Goal: Task Accomplishment & Management: Use online tool/utility

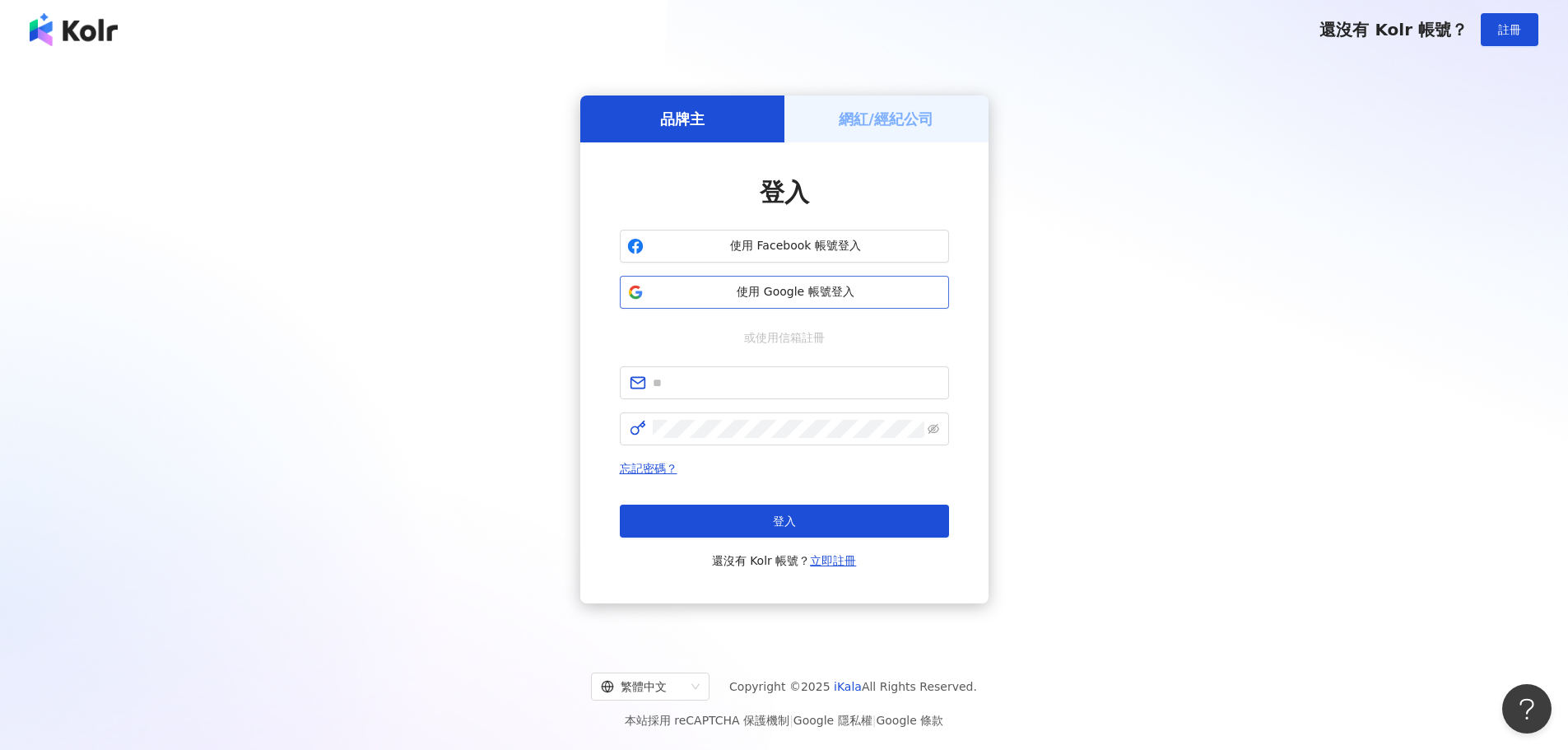
click at [693, 305] on button "使用 Google 帳號登入" at bounding box center [784, 293] width 329 height 33
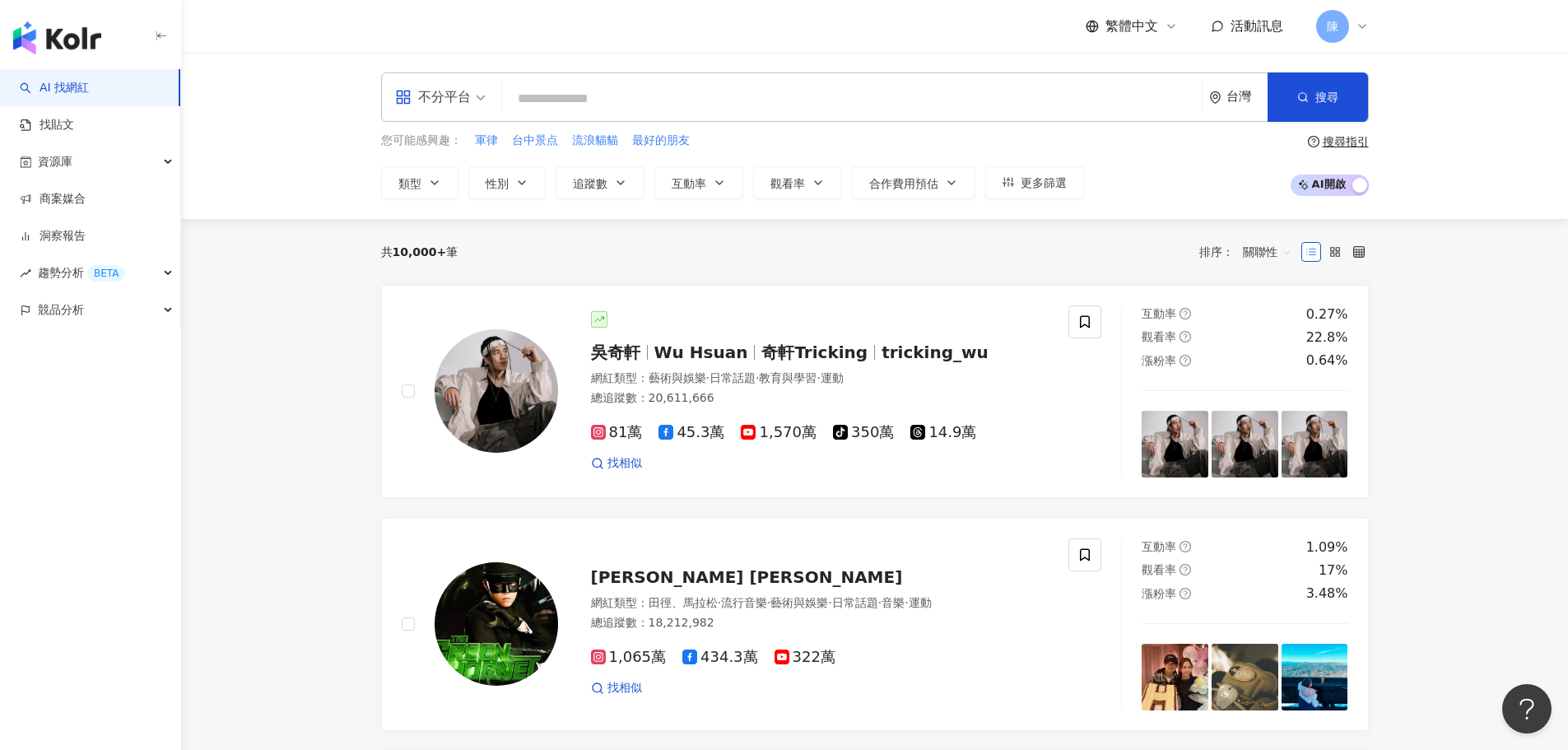
click at [1256, 21] on span "活動訊息" at bounding box center [1257, 26] width 53 height 16
click at [86, 206] on link "商案媒合" at bounding box center [53, 199] width 66 height 17
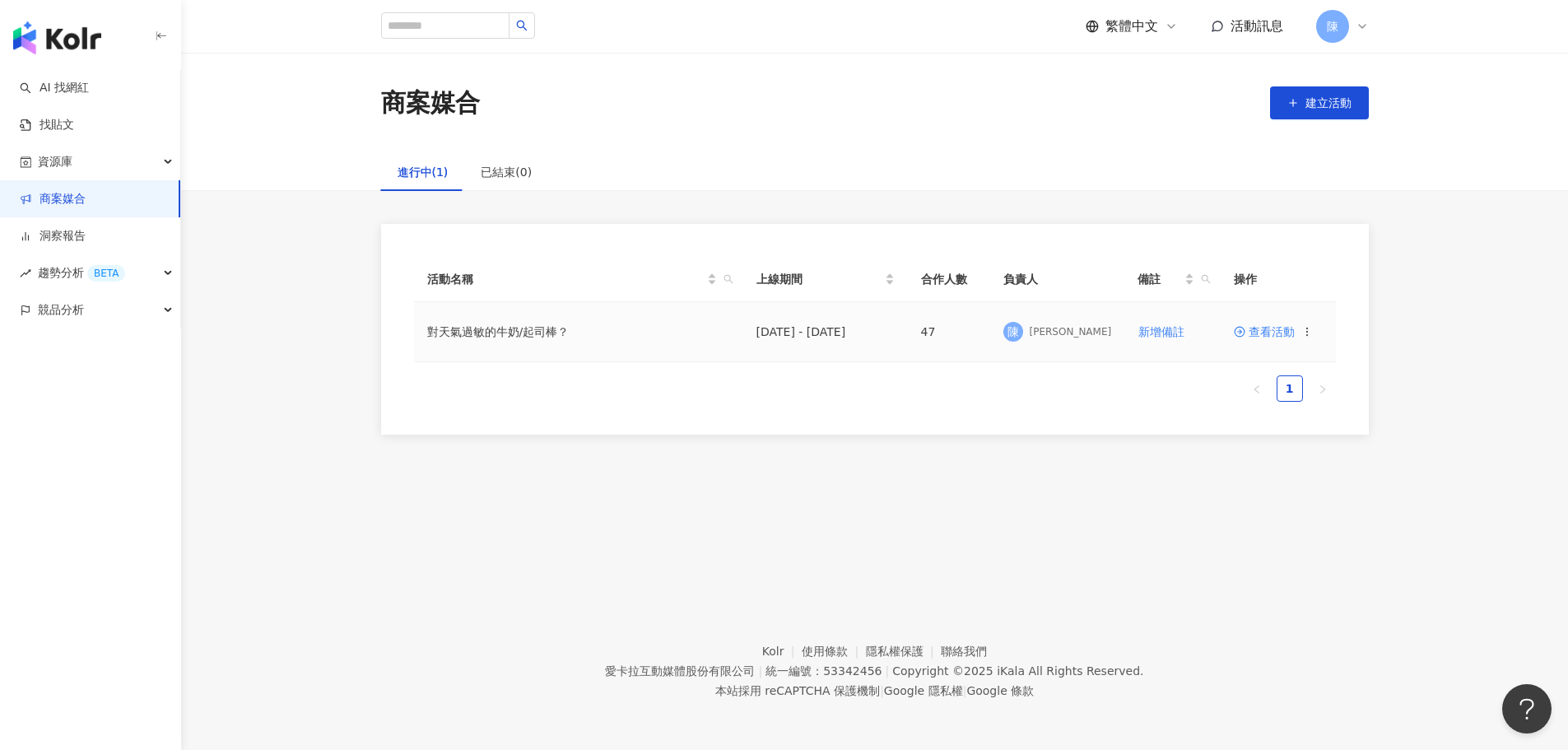
click at [1291, 329] on span "查看活動" at bounding box center [1265, 332] width 61 height 12
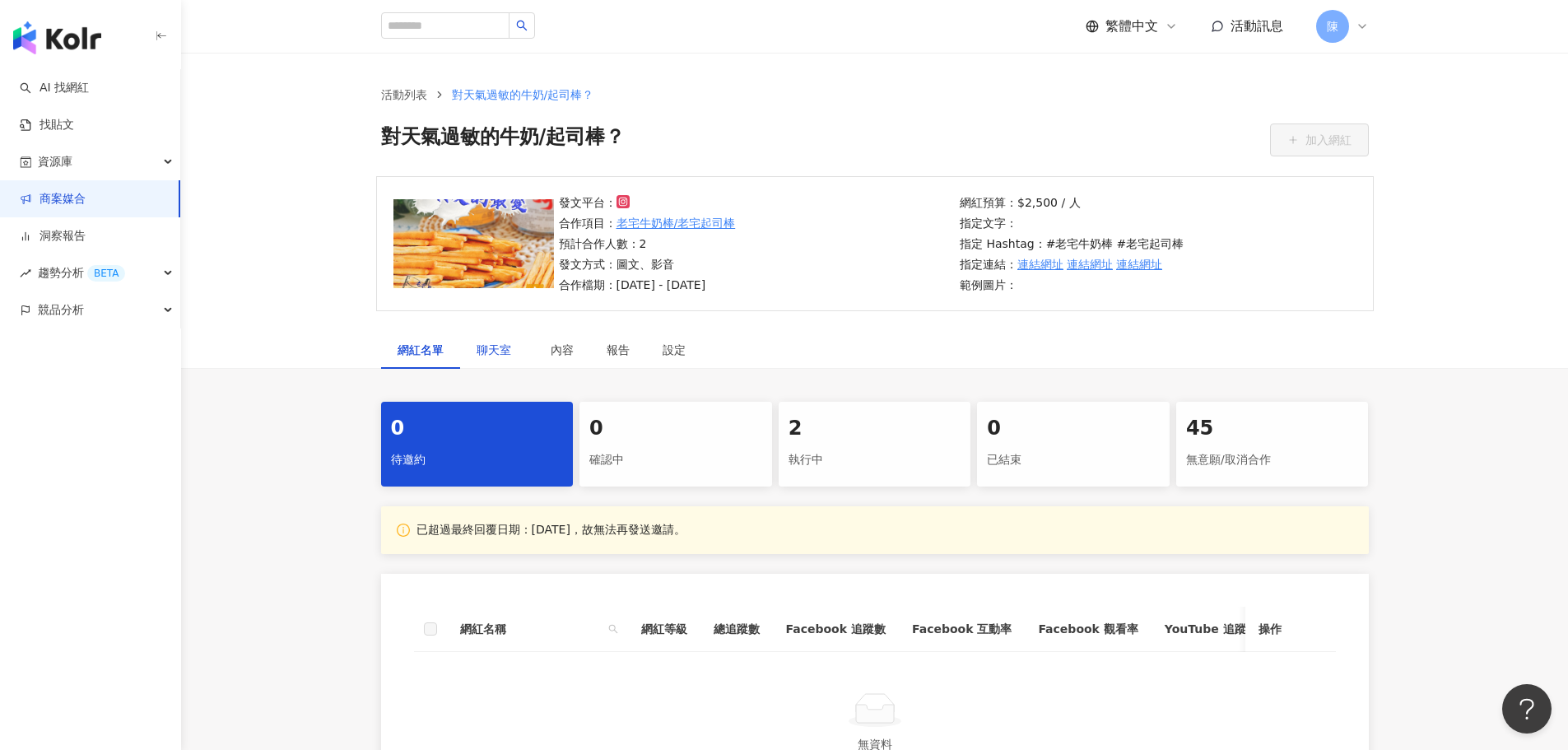
click at [516, 347] on span "聊天室" at bounding box center [498, 350] width 41 height 12
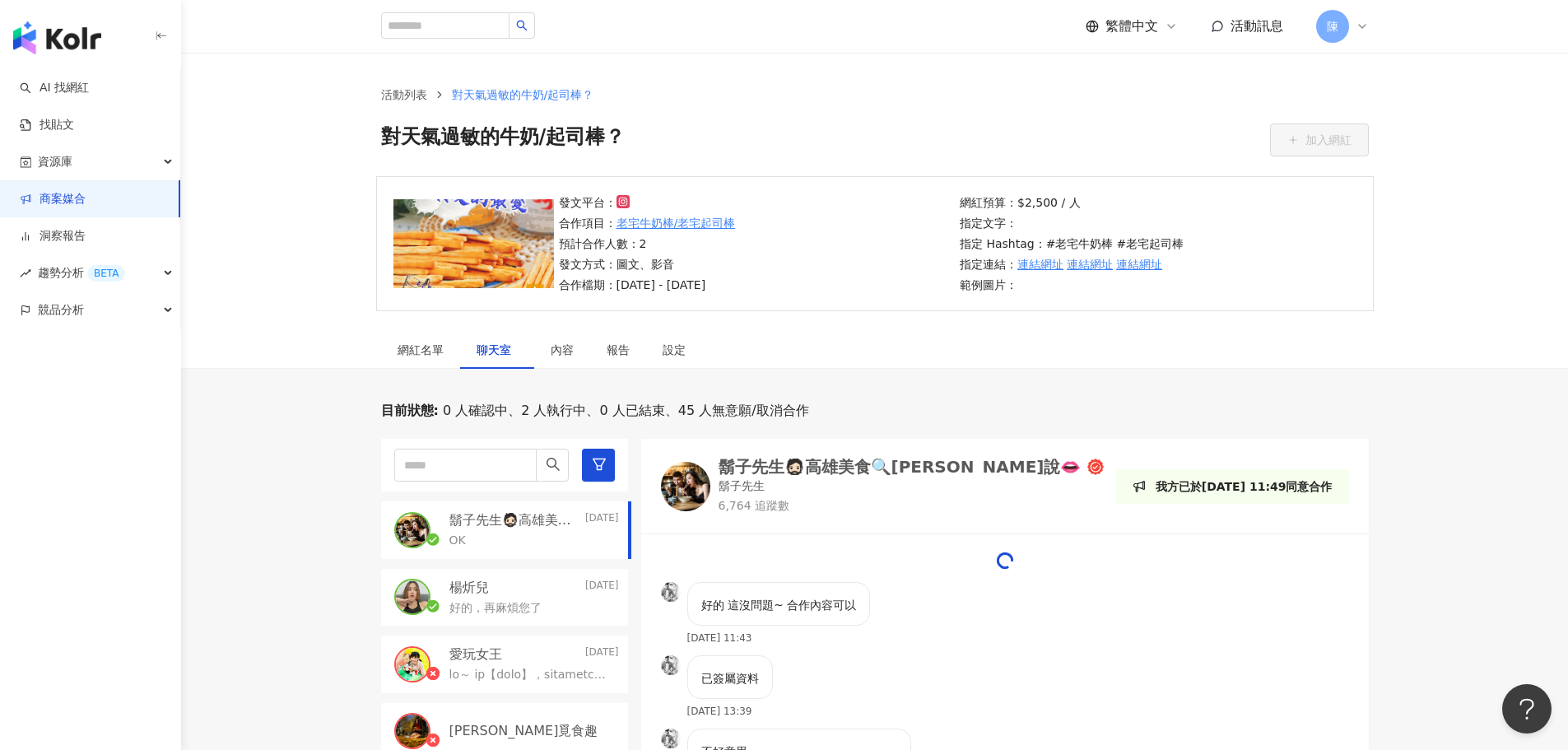
click at [552, 545] on div "OK" at bounding box center [534, 539] width 169 height 20
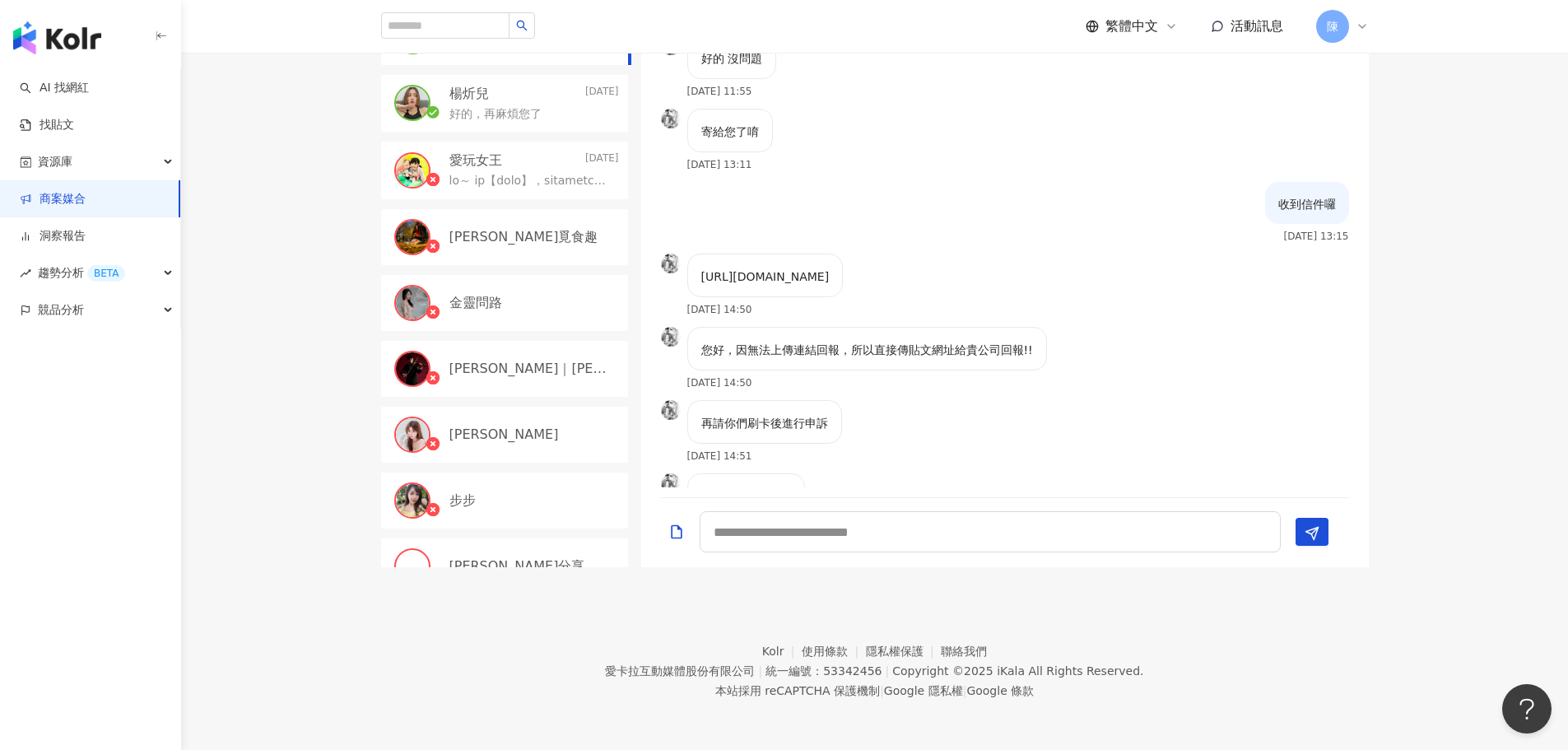
scroll to position [1017, 0]
click at [846, 530] on textarea at bounding box center [989, 532] width 581 height 41
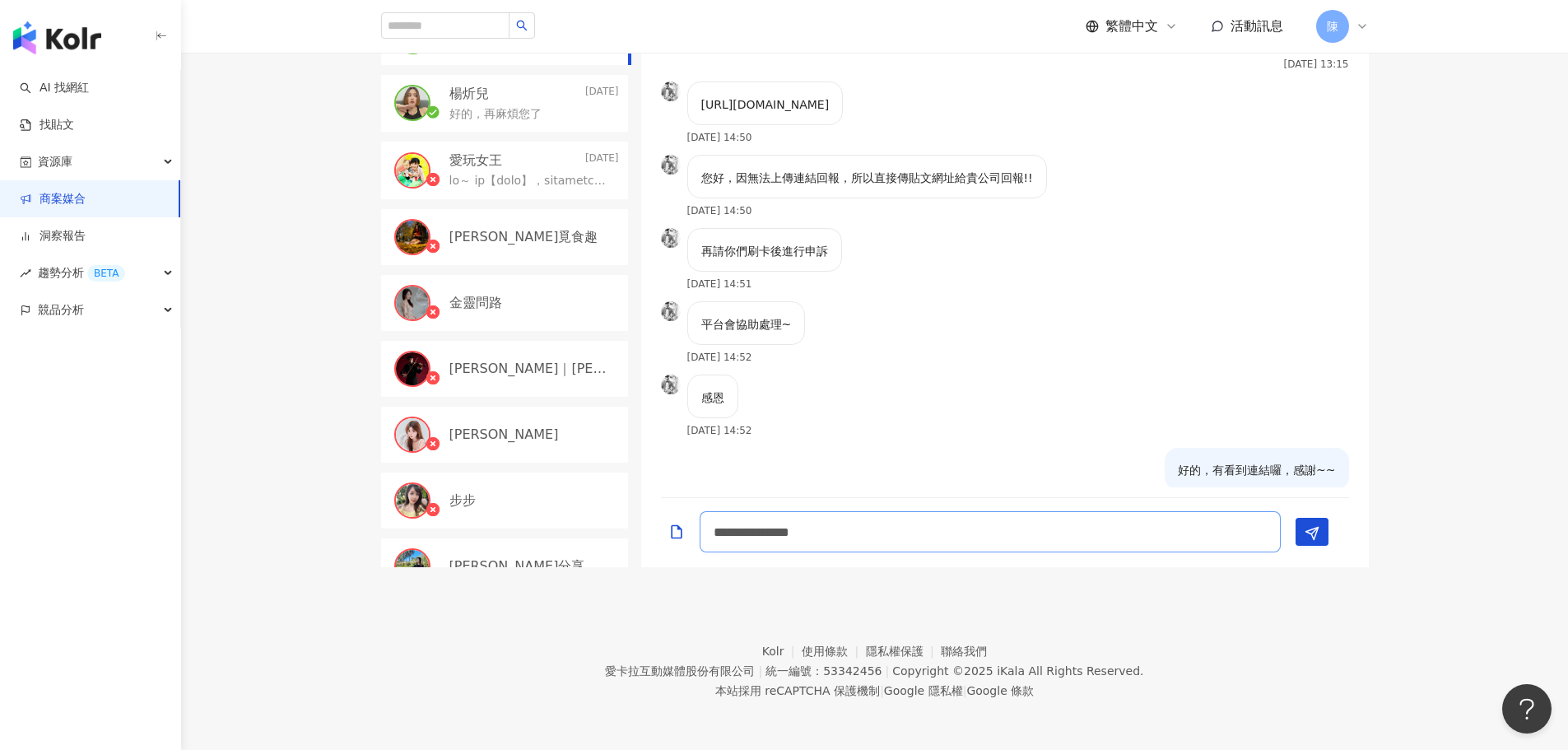
scroll to position [1940, 0]
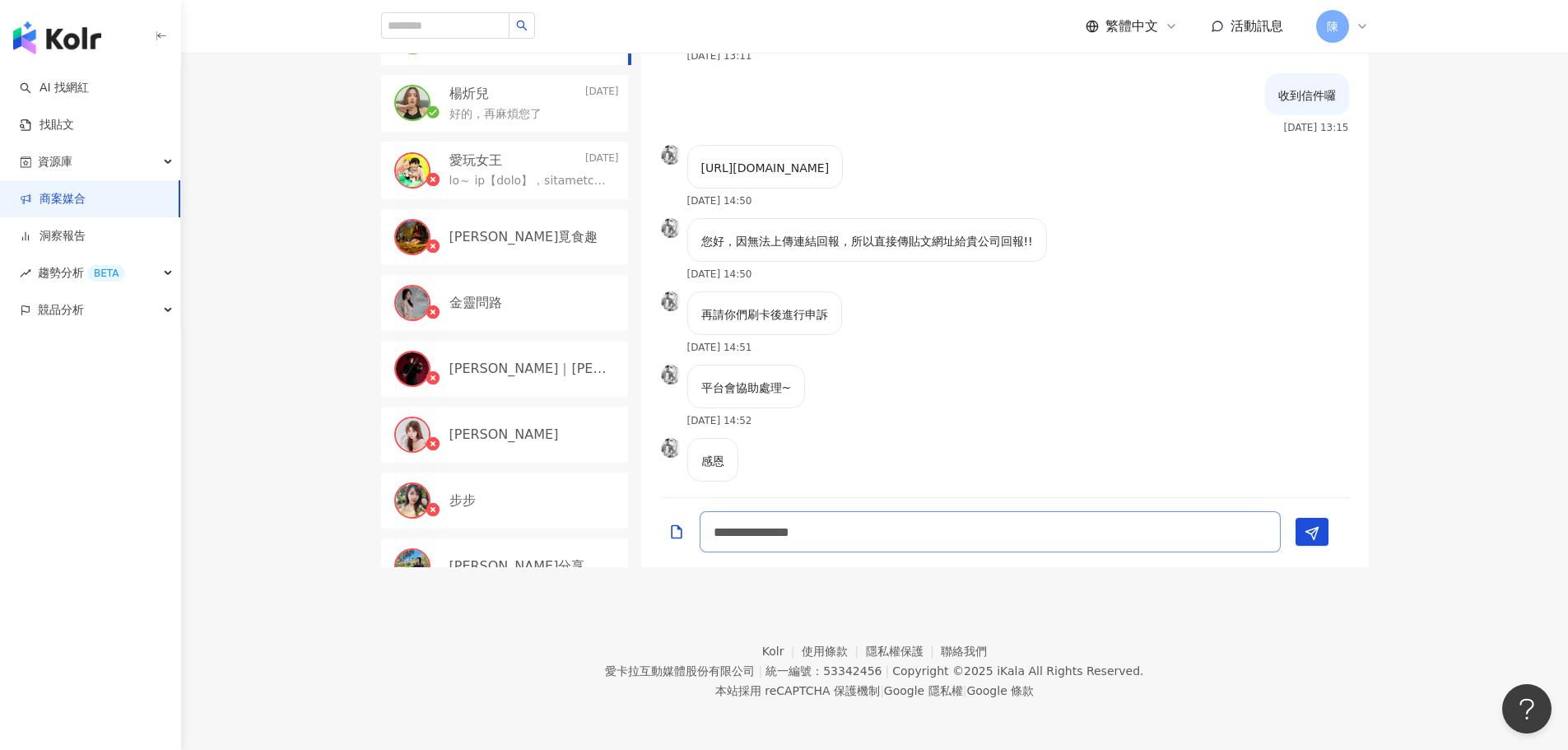
click at [859, 530] on textarea "**********" at bounding box center [989, 532] width 581 height 41
drag, startPoint x: 964, startPoint y: 542, endPoint x: 968, endPoint y: 533, distance: 9.8
click at [964, 542] on textarea "**********" at bounding box center [989, 532] width 581 height 41
click at [976, 534] on textarea "**********" at bounding box center [989, 532] width 581 height 41
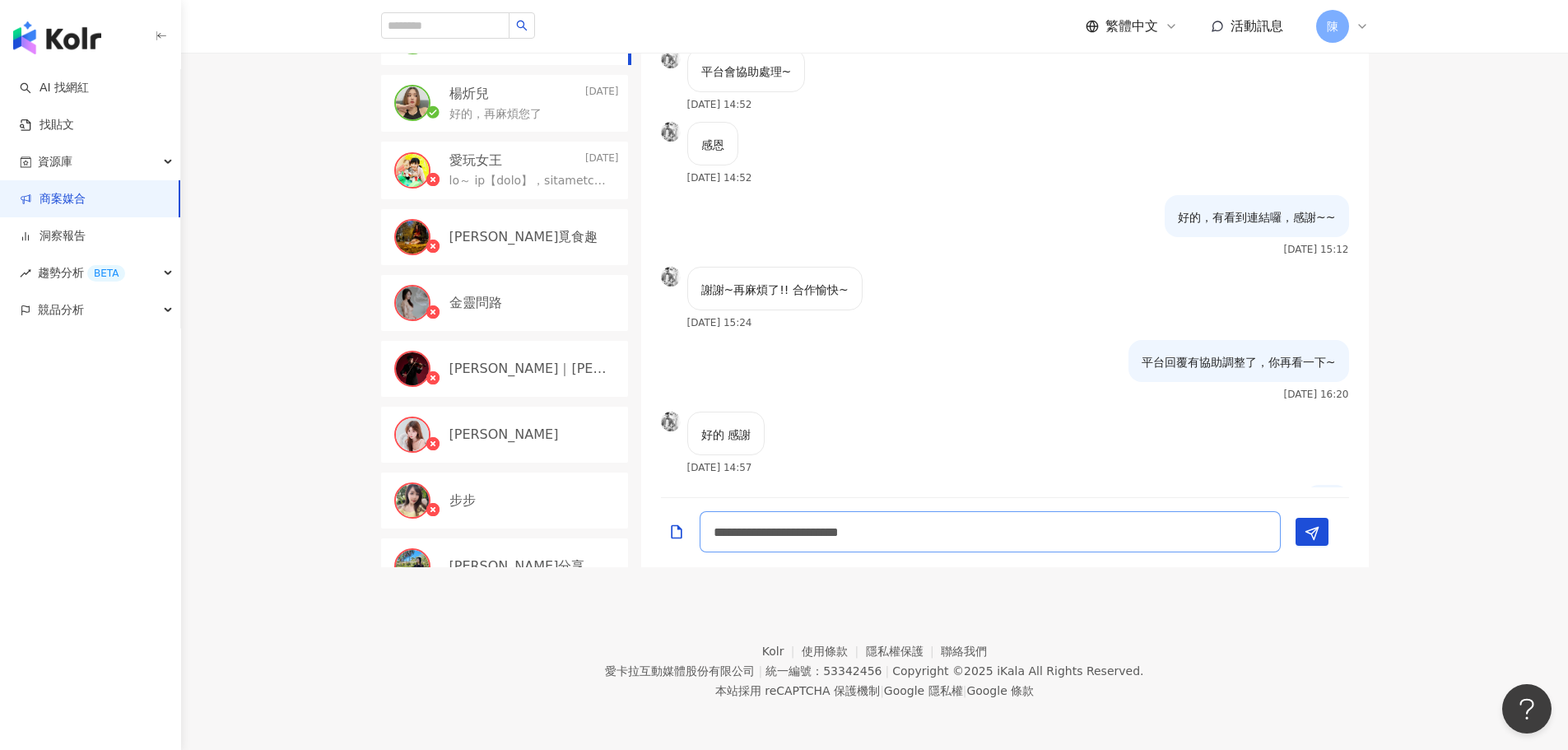
scroll to position [2343, 0]
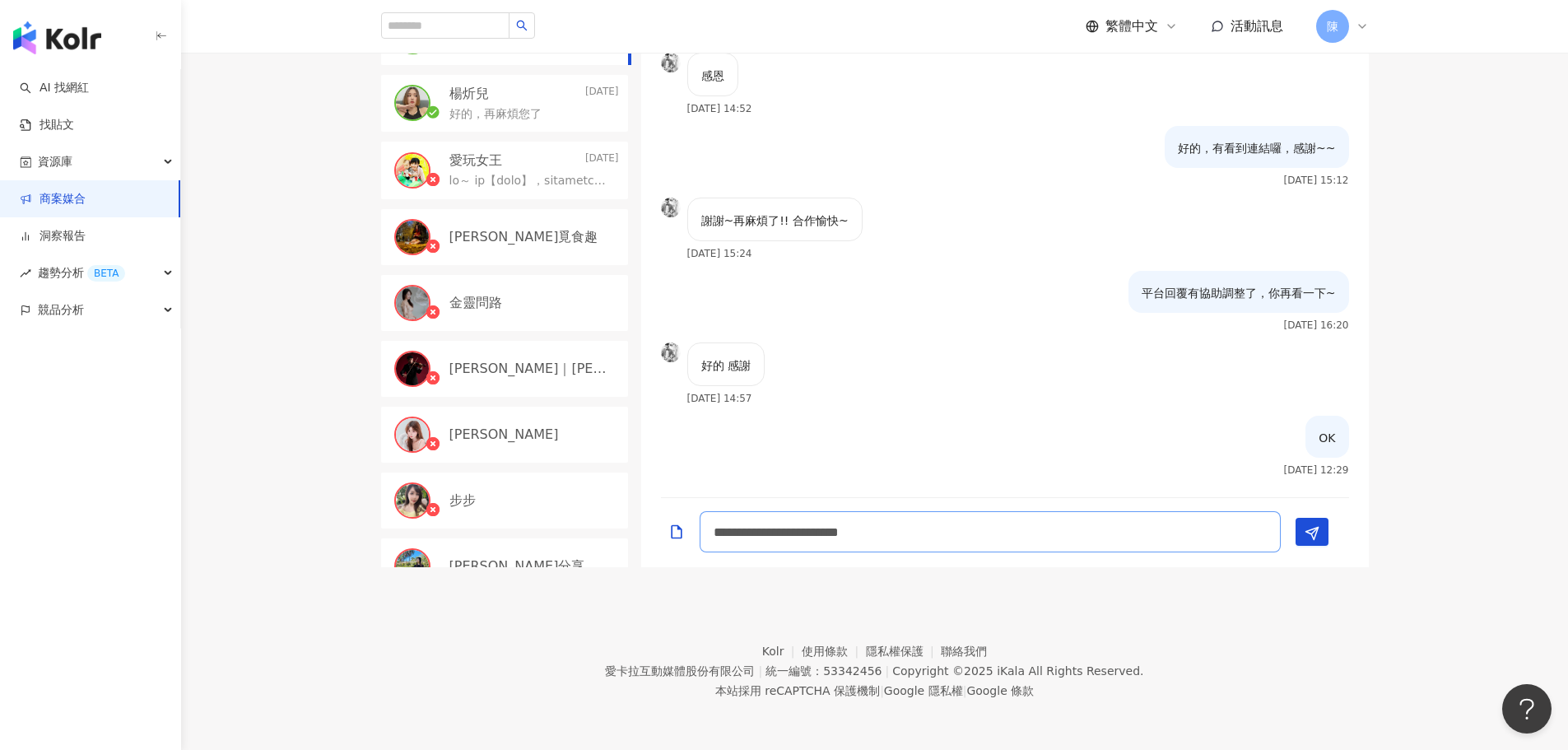
click at [1060, 533] on textarea "**********" at bounding box center [989, 532] width 581 height 41
click at [797, 528] on textarea "**********" at bounding box center [989, 532] width 581 height 41
click at [979, 537] on textarea "**********" at bounding box center [989, 532] width 581 height 41
type textarea "**********"
click at [1304, 531] on icon "Send" at bounding box center [1312, 533] width 15 height 15
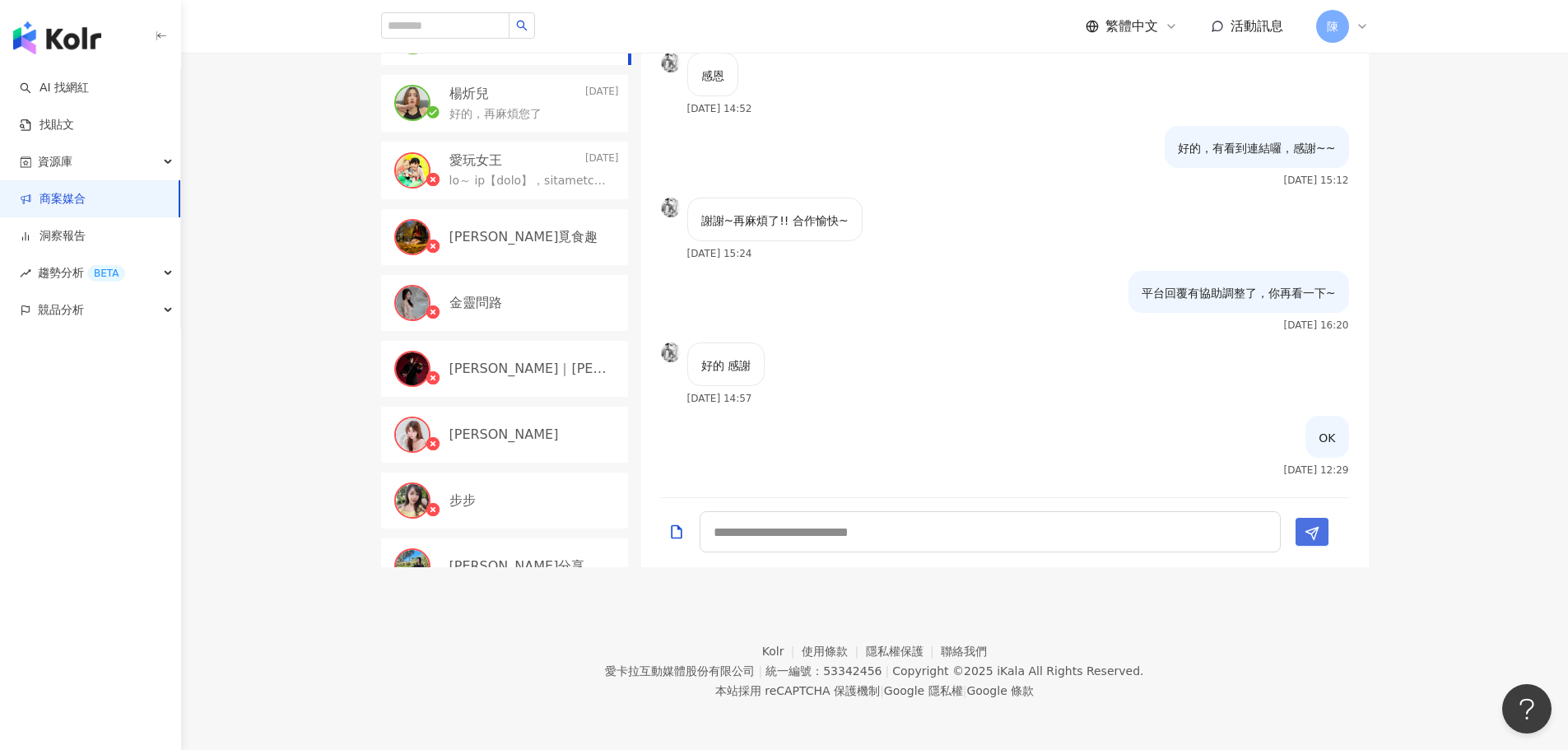
scroll to position [2415, 0]
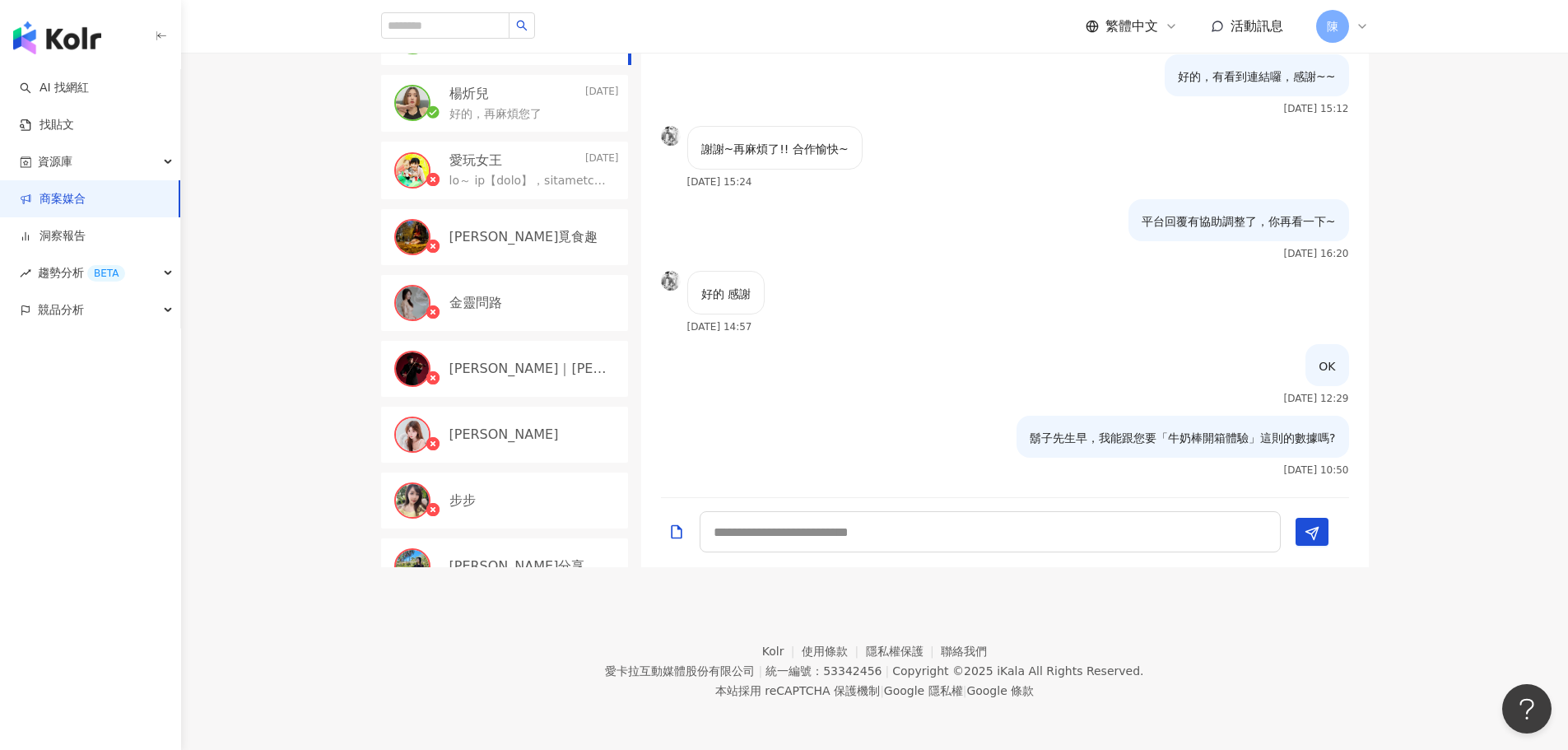
click at [223, 115] on div "目前狀態 : 0 人確認中、2 人執行中、0 人已結束、45 人無意願/取消合作 鬍子先生🧔🏻高雄美食🔍趙食說👄 Today 鬍子先生早，我能跟您要「牛奶棒開…" at bounding box center [875, 237] width 1387 height 660
click at [288, 198] on div "目前狀態 : 0 人確認中、2 人執行中、0 人已結束、45 人無意願/取消合作 鬍子先生🧔🏻高雄美食🔍趙食說👄 Today 鬍子先生早，我能跟您要「牛奶棒開…" at bounding box center [875, 237] width 1387 height 660
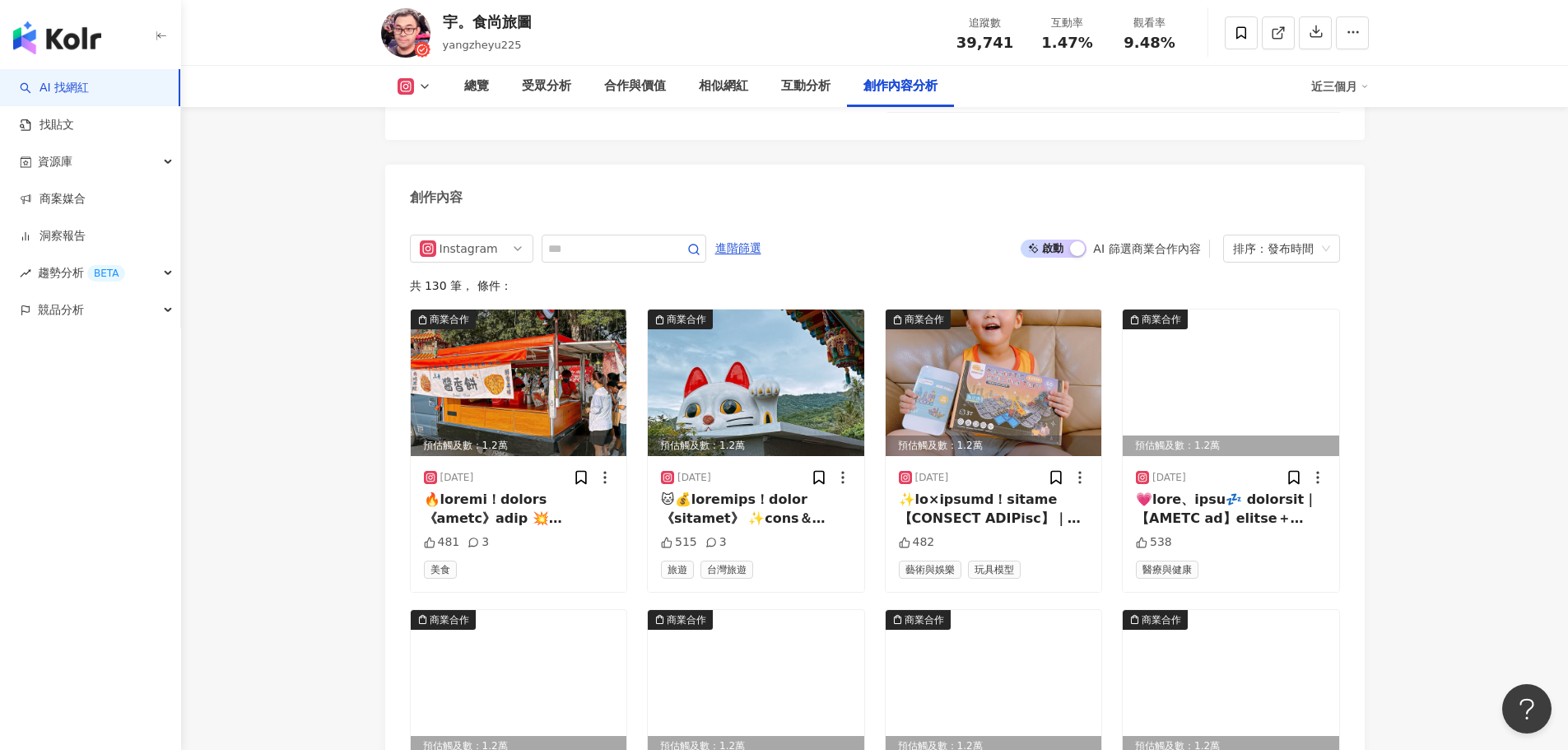
scroll to position [4881, 0]
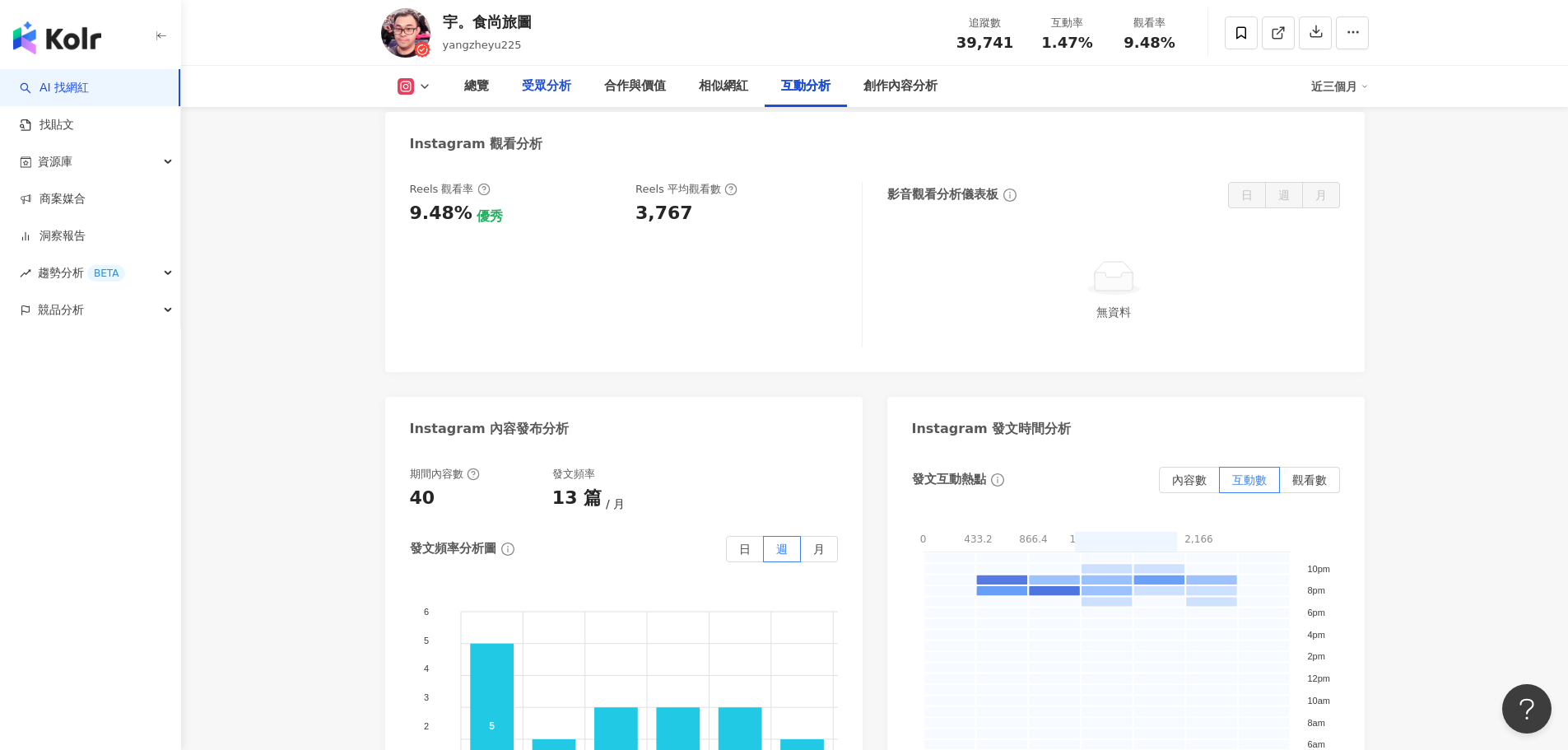
click at [550, 91] on div "受眾分析" at bounding box center [546, 87] width 50 height 20
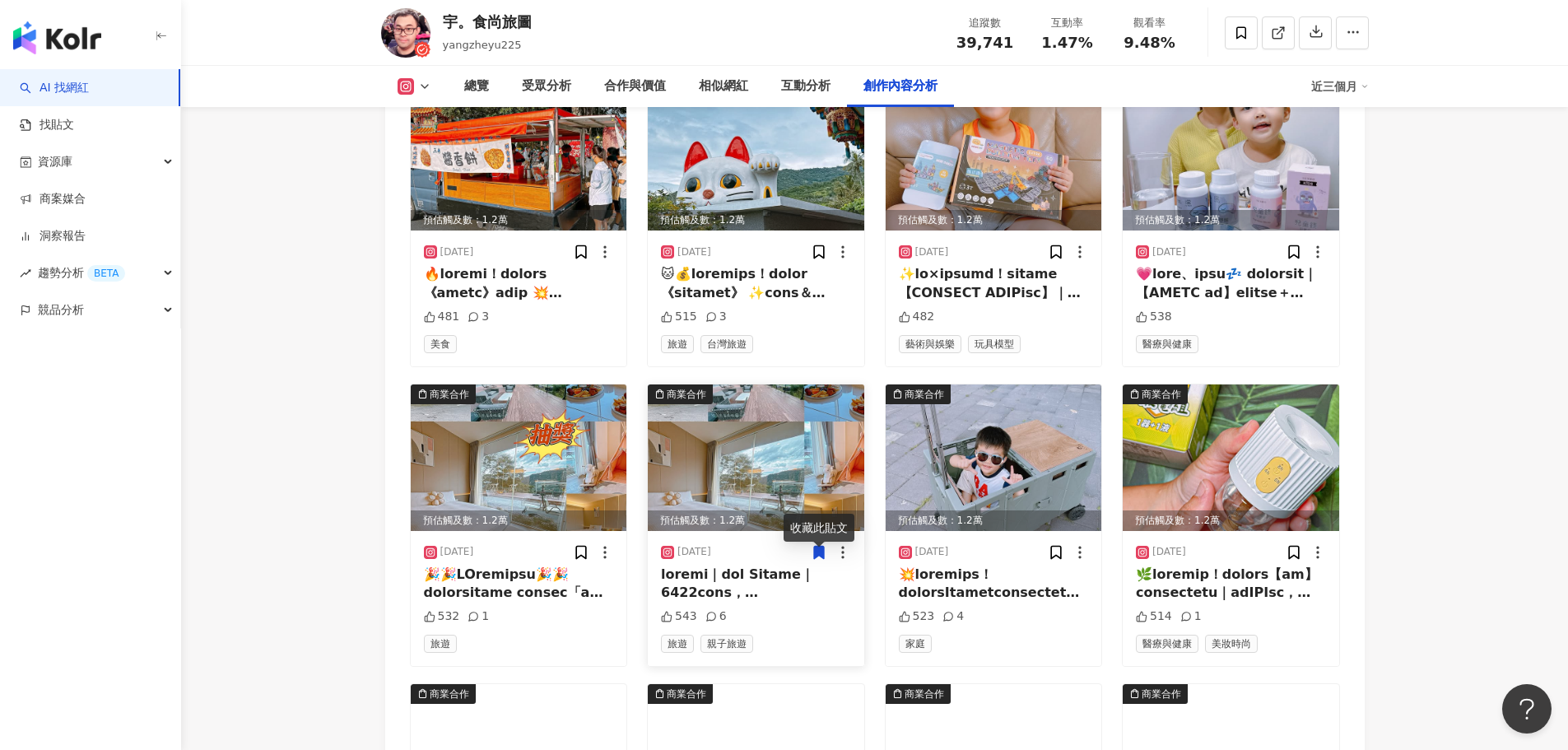
scroll to position [5115, 0]
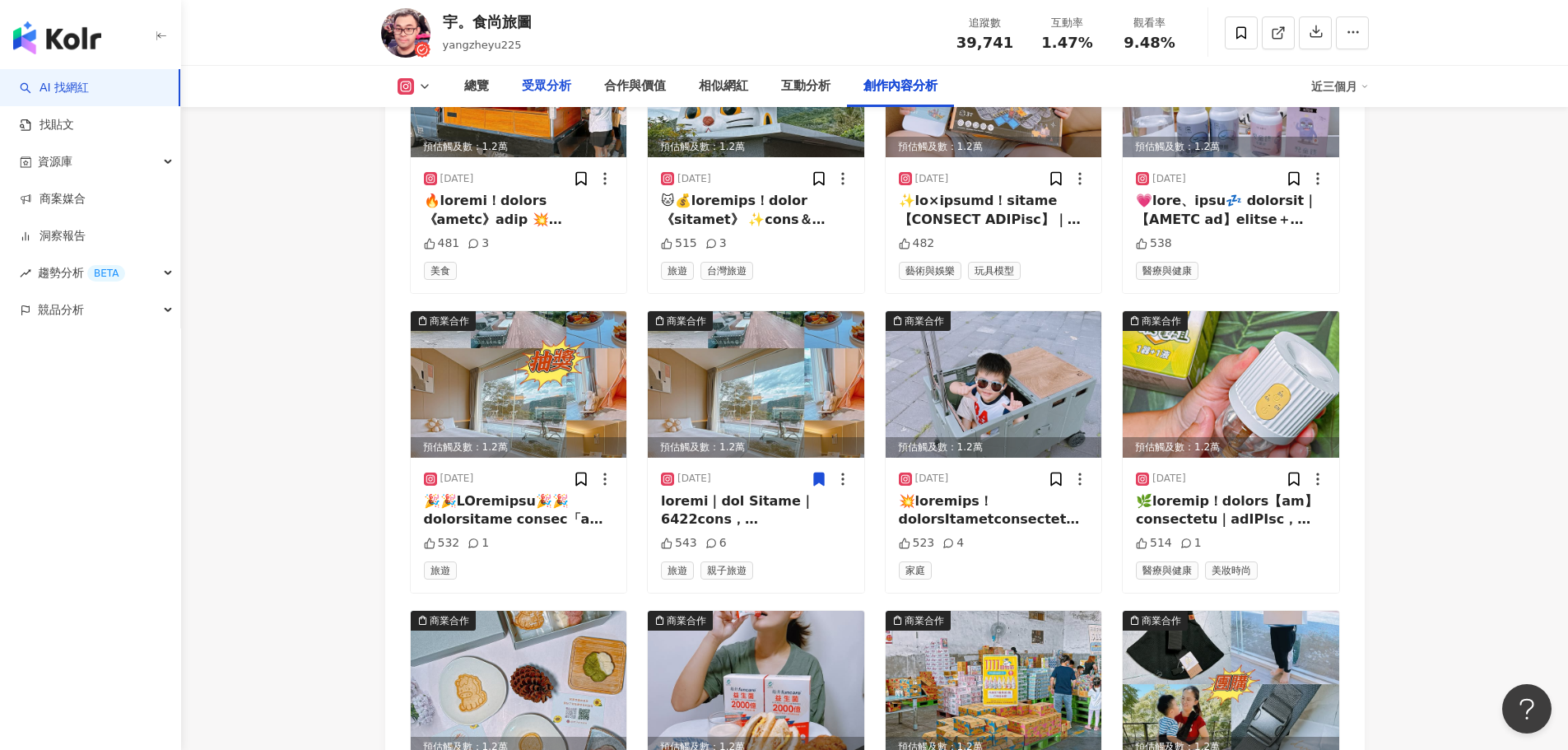
click at [557, 80] on div "受眾分析" at bounding box center [546, 87] width 50 height 20
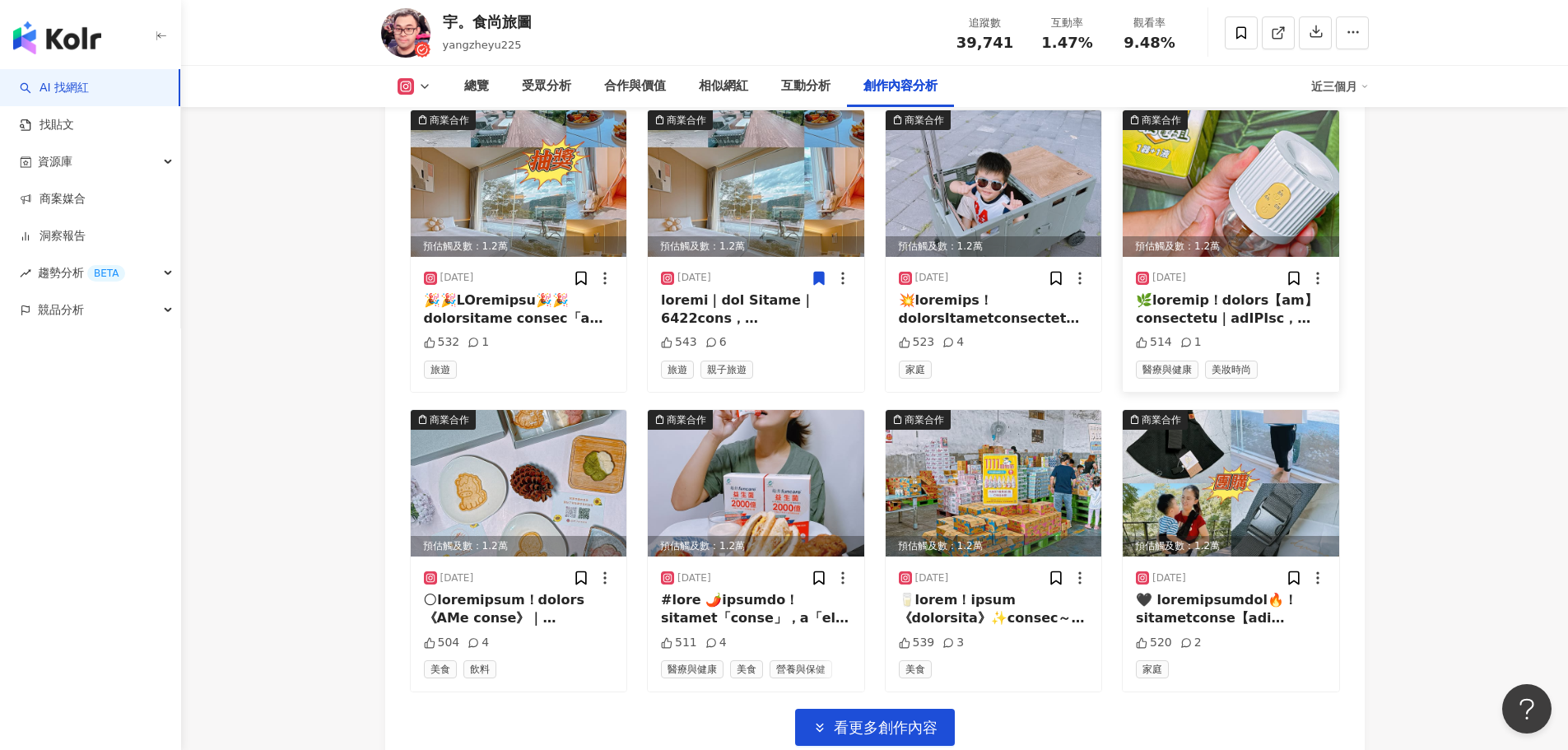
scroll to position [5317, 0]
click at [929, 736] on span "看更多創作內容" at bounding box center [885, 727] width 103 height 18
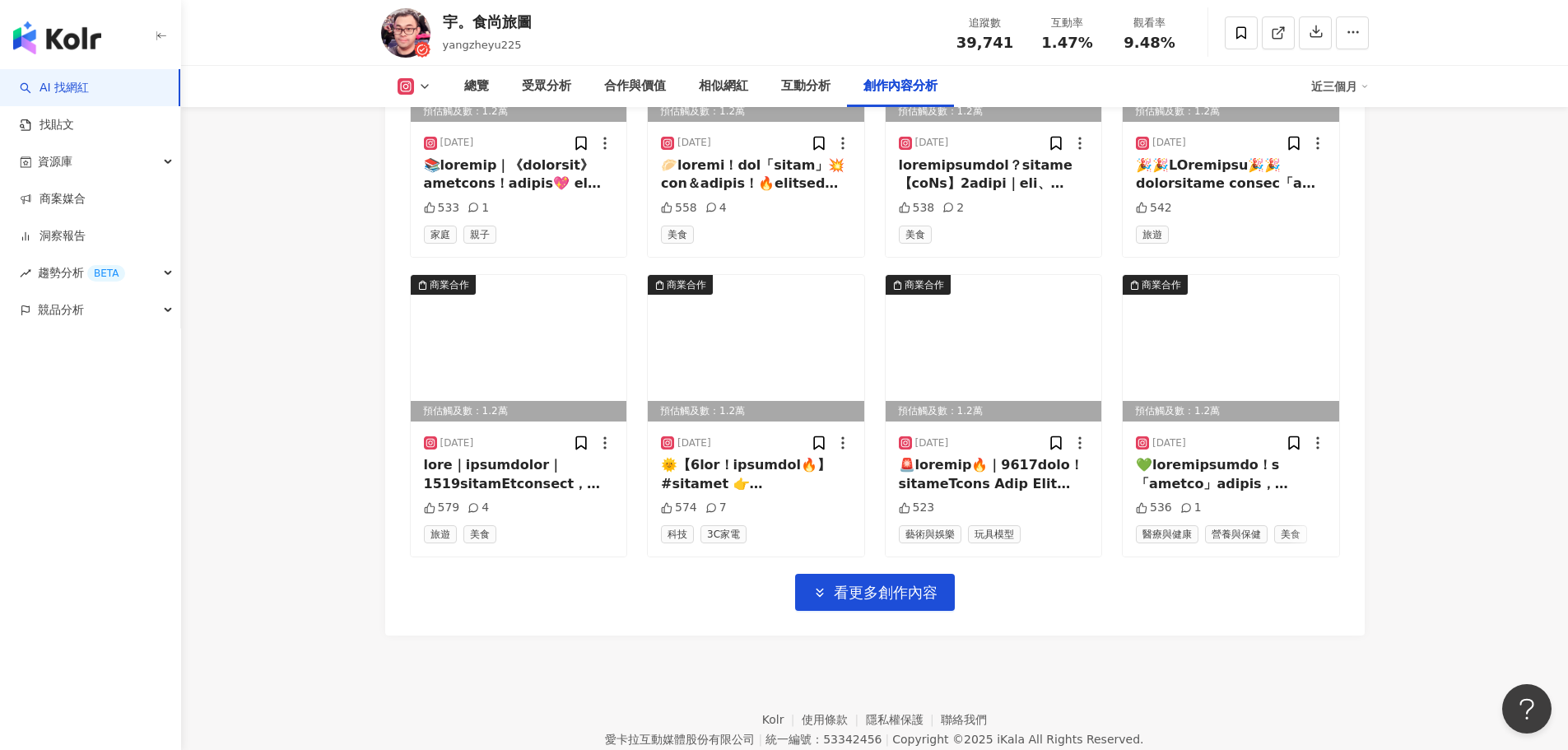
scroll to position [6428, 0]
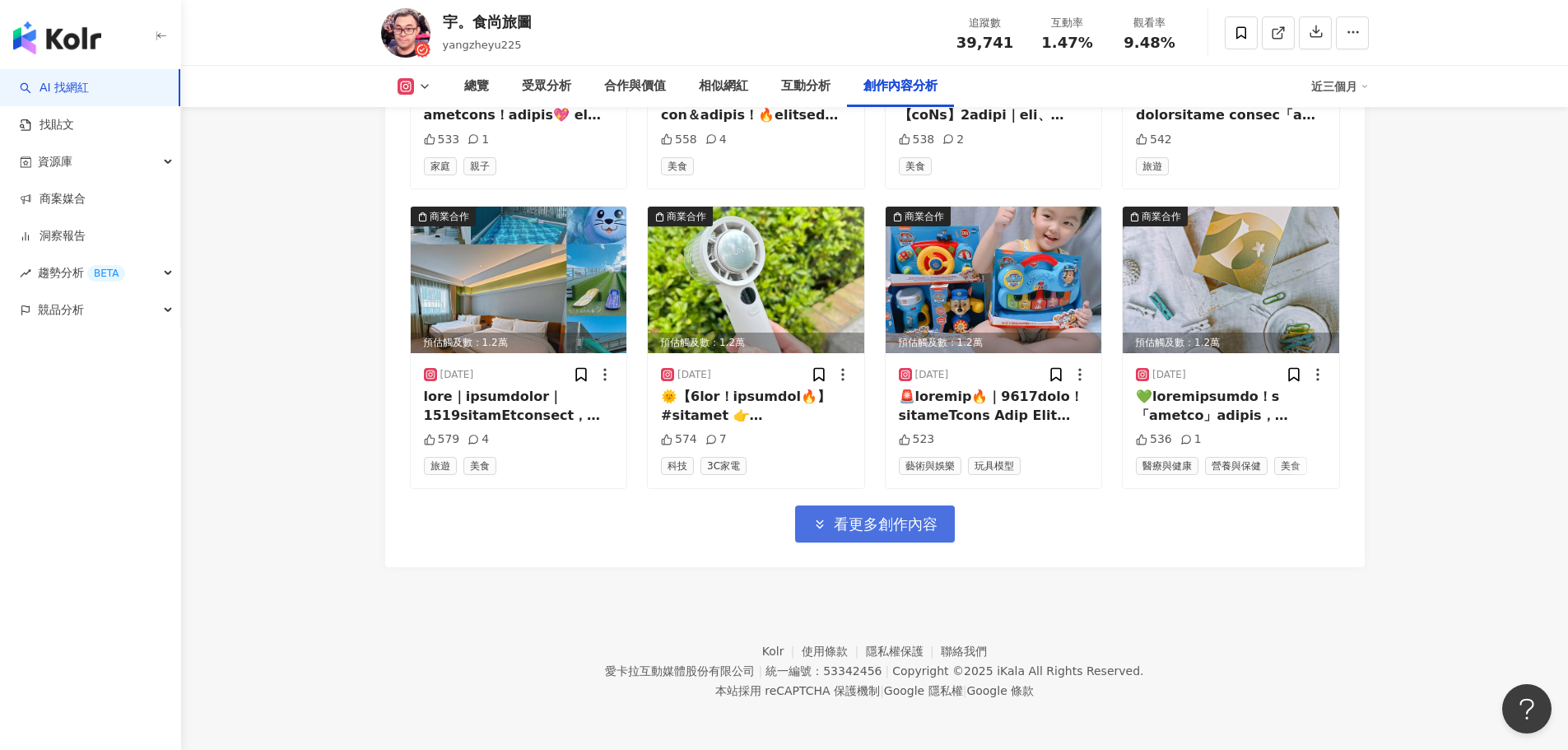
click at [858, 534] on button "看更多創作內容" at bounding box center [875, 523] width 160 height 37
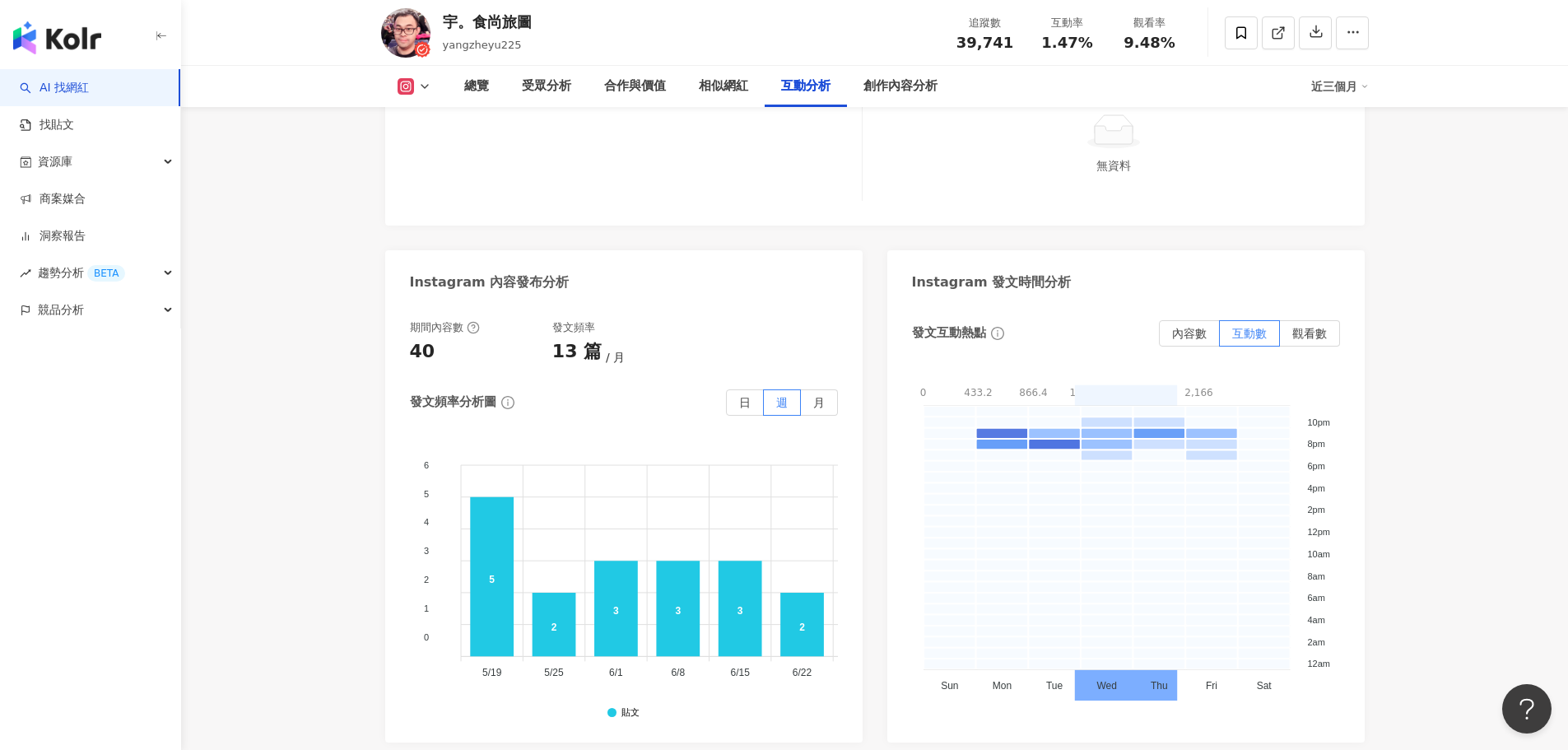
scroll to position [4616, 0]
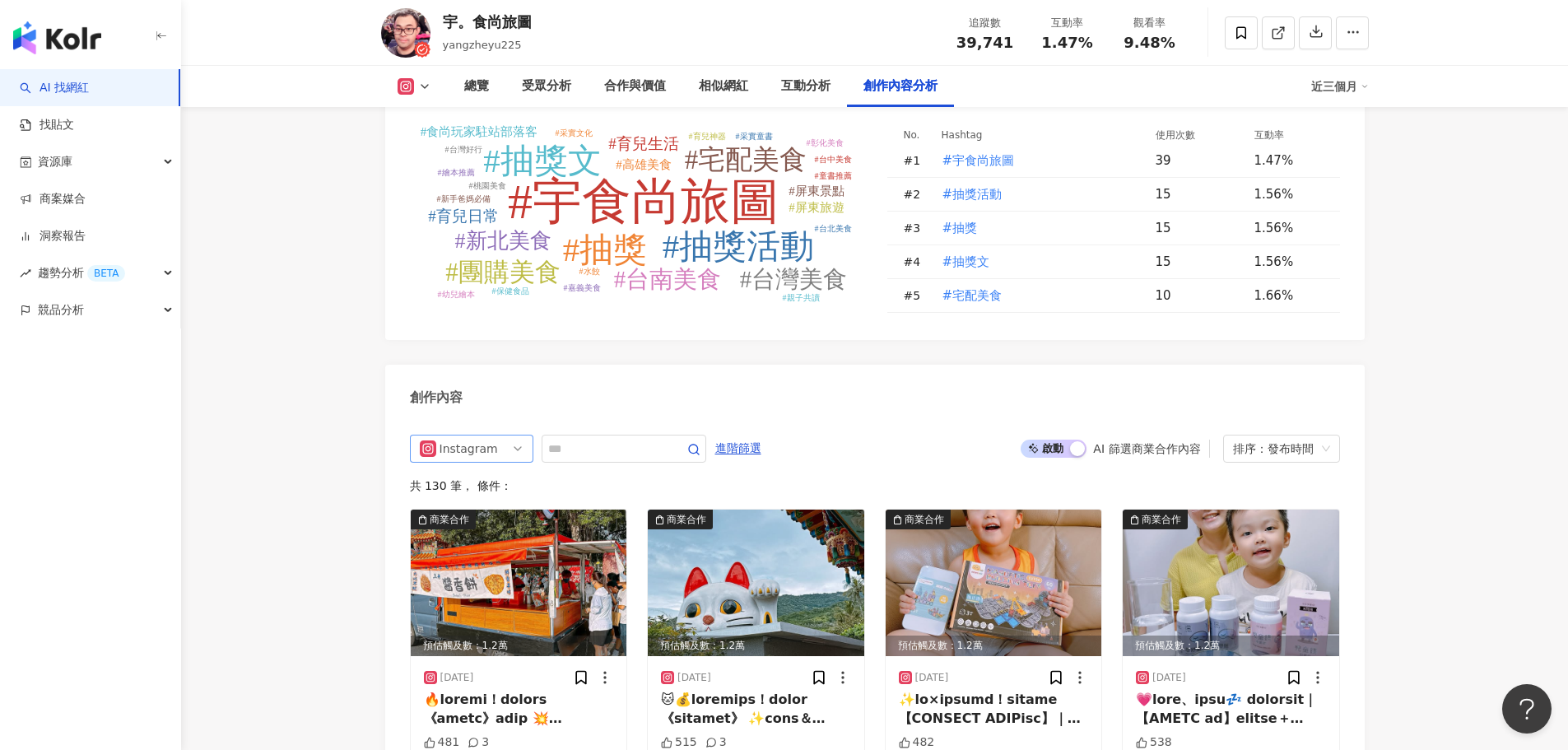
click at [501, 461] on span "Instagram" at bounding box center [471, 449] width 103 height 26
click at [483, 544] on div "Facebook" at bounding box center [469, 539] width 54 height 18
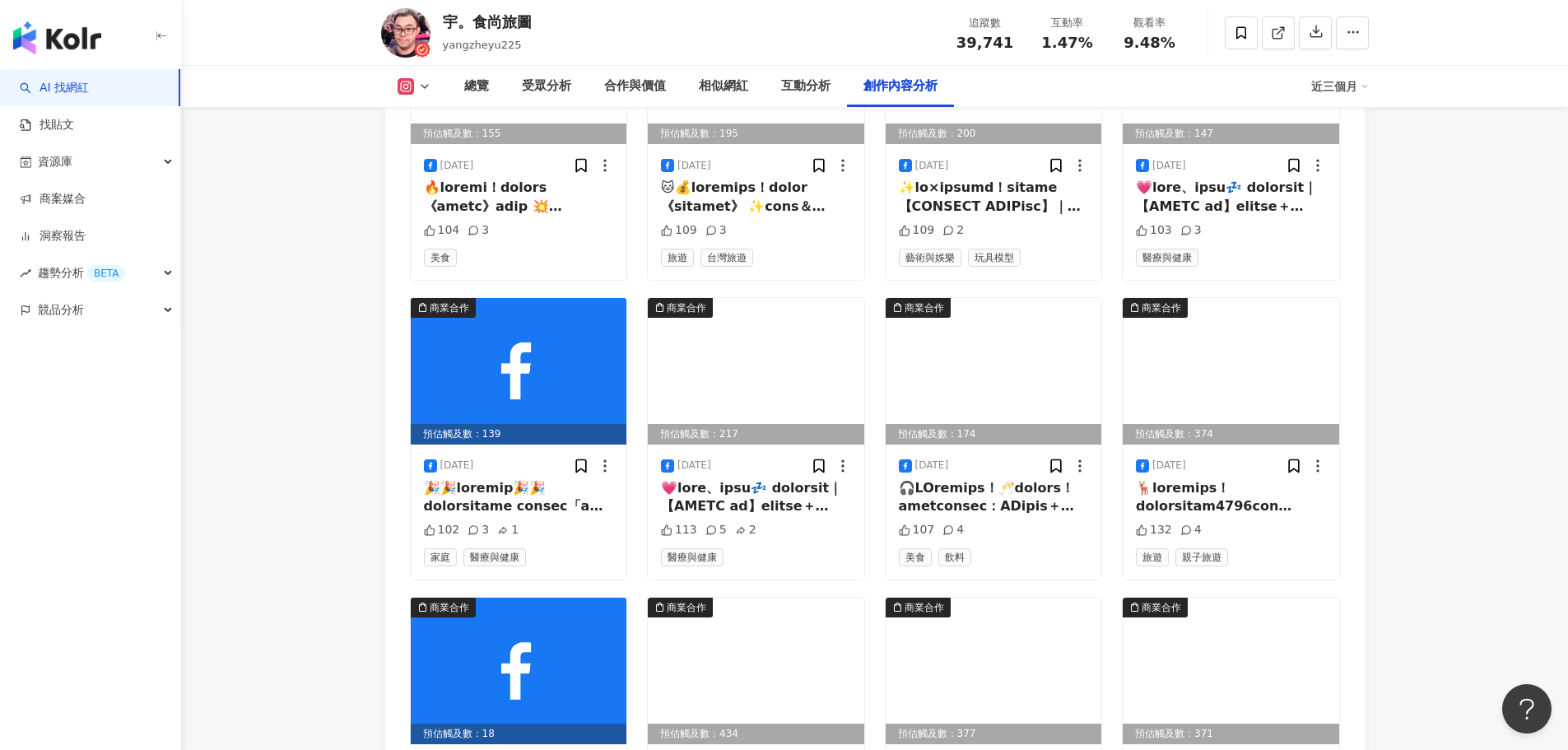
scroll to position [5375, 0]
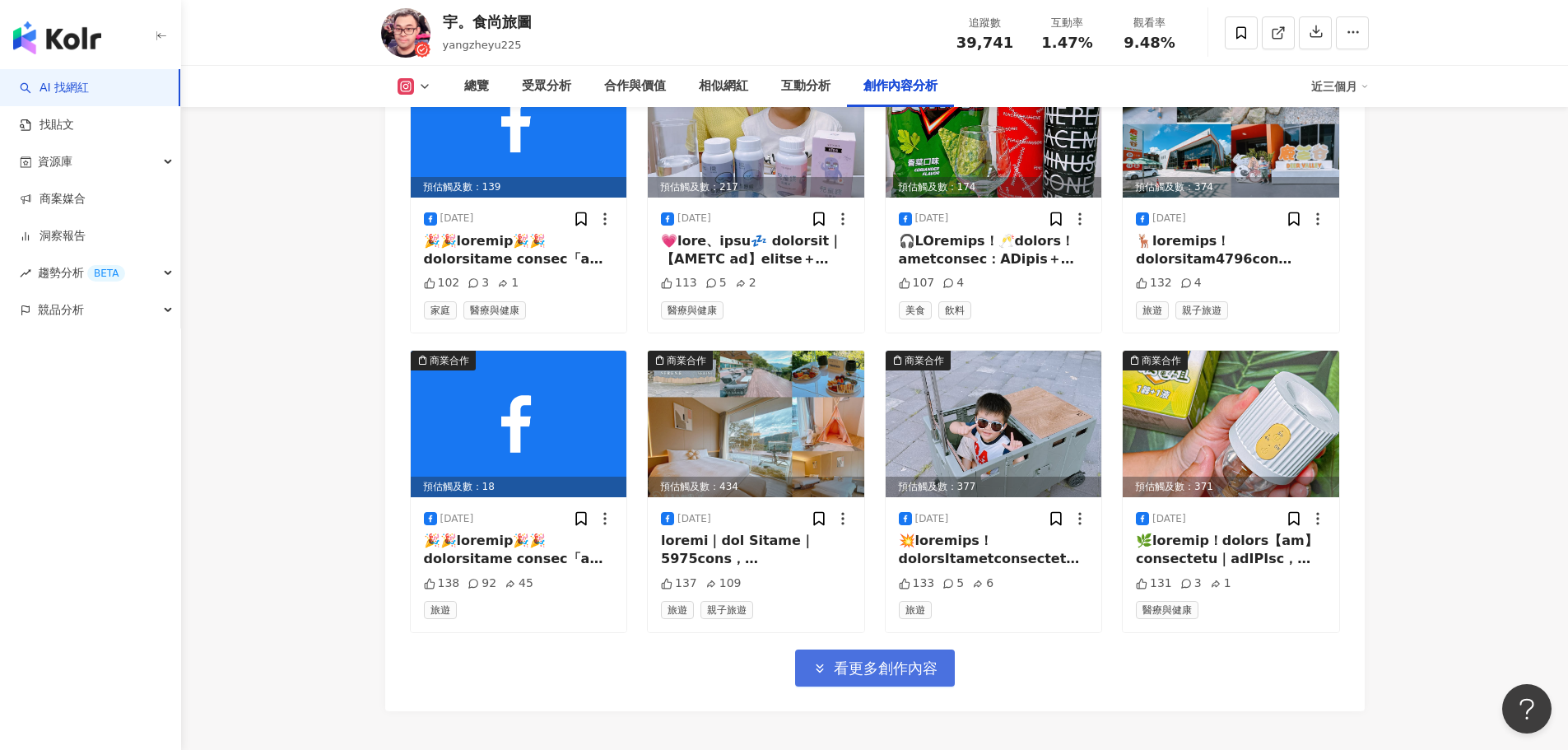
click at [839, 670] on span "看更多創作內容" at bounding box center [885, 669] width 103 height 18
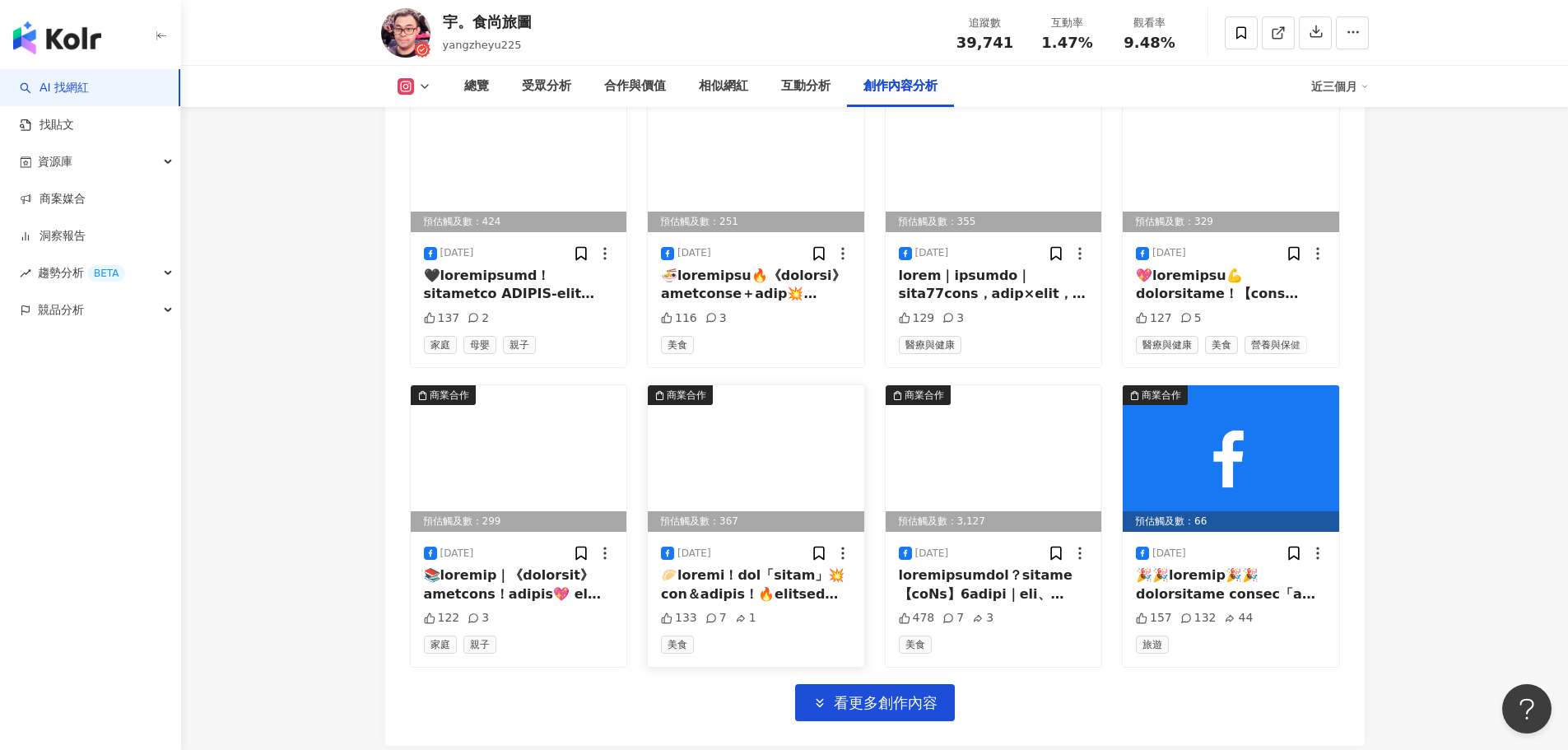
scroll to position [6281, 0]
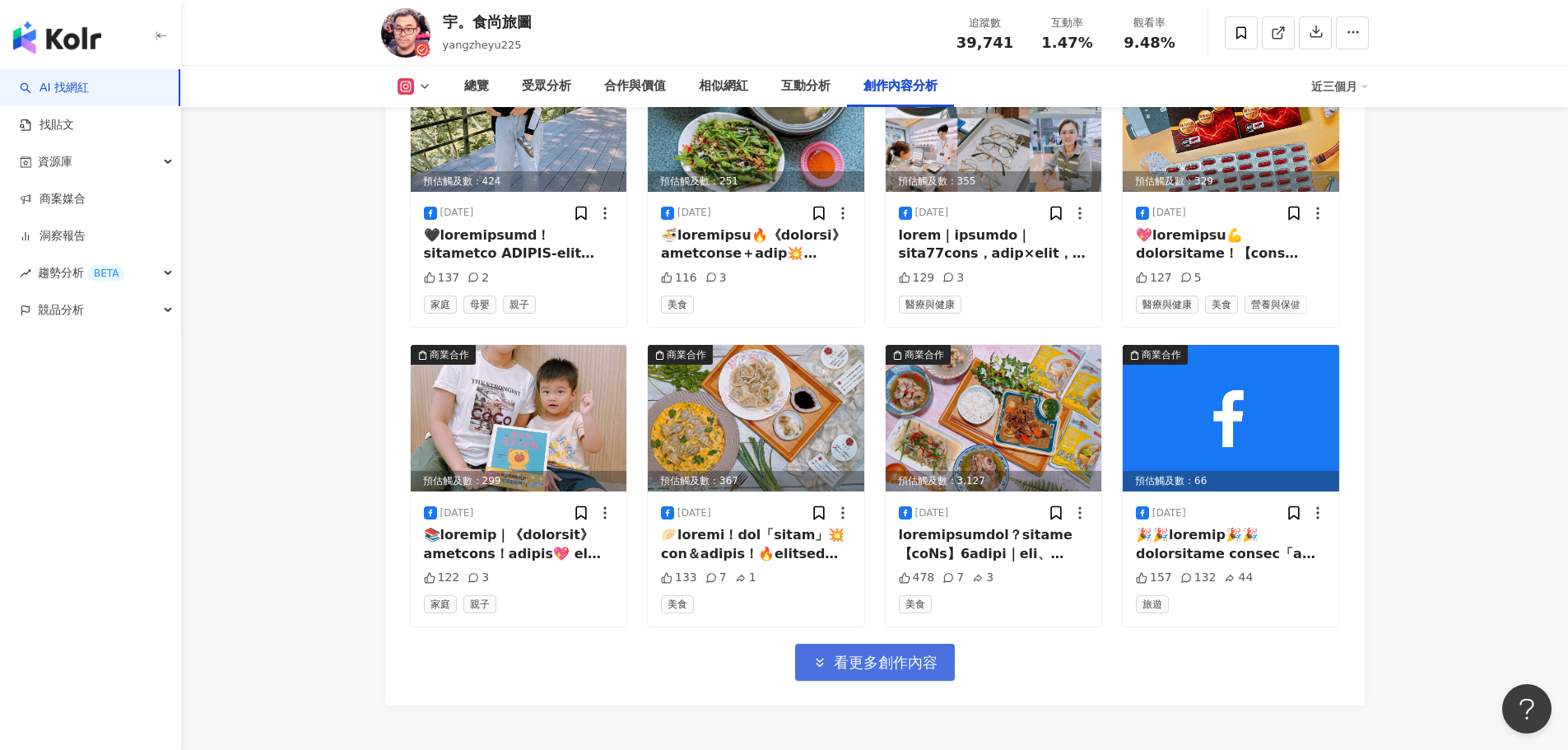
click at [863, 681] on button "看更多創作內容" at bounding box center [875, 662] width 160 height 37
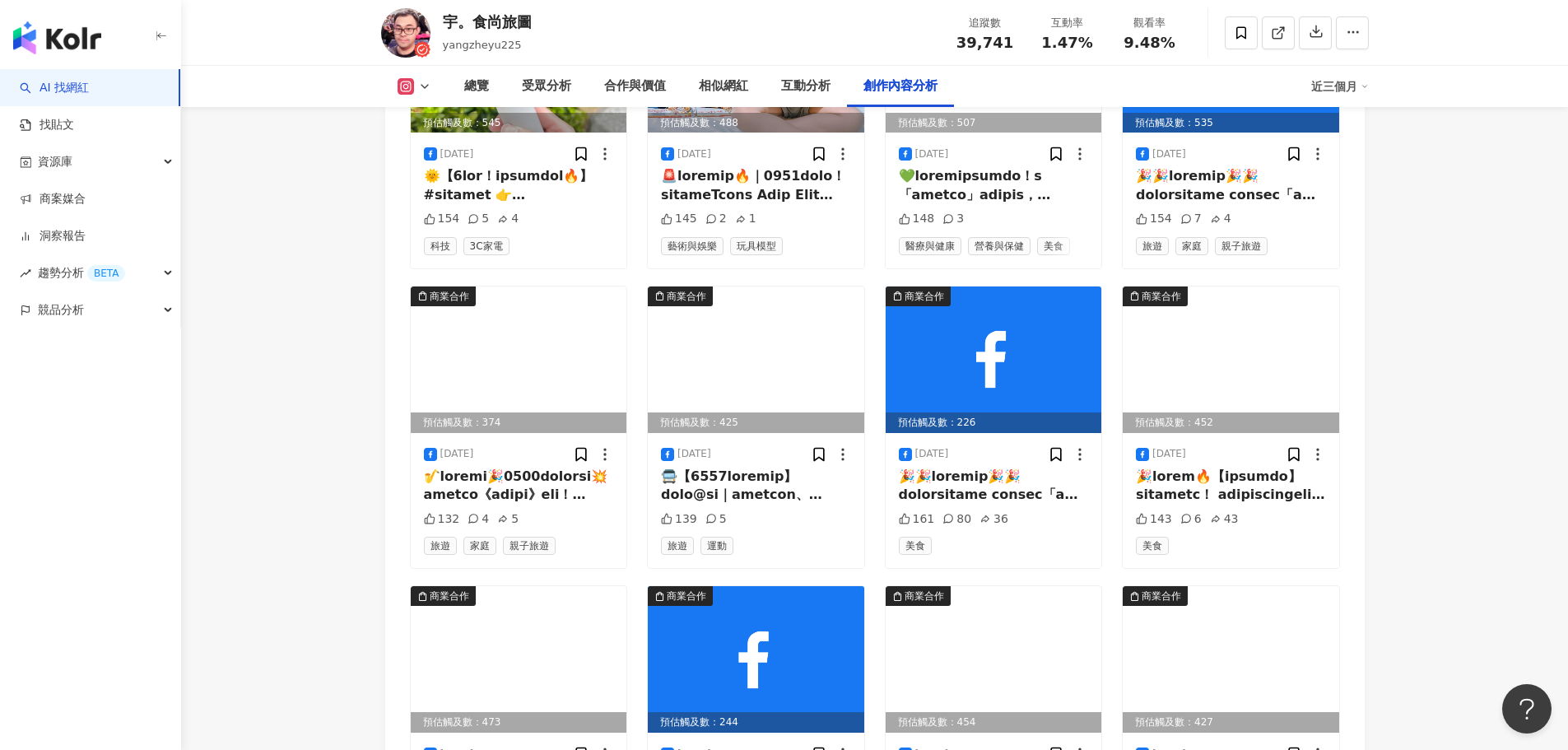
scroll to position [7269, 0]
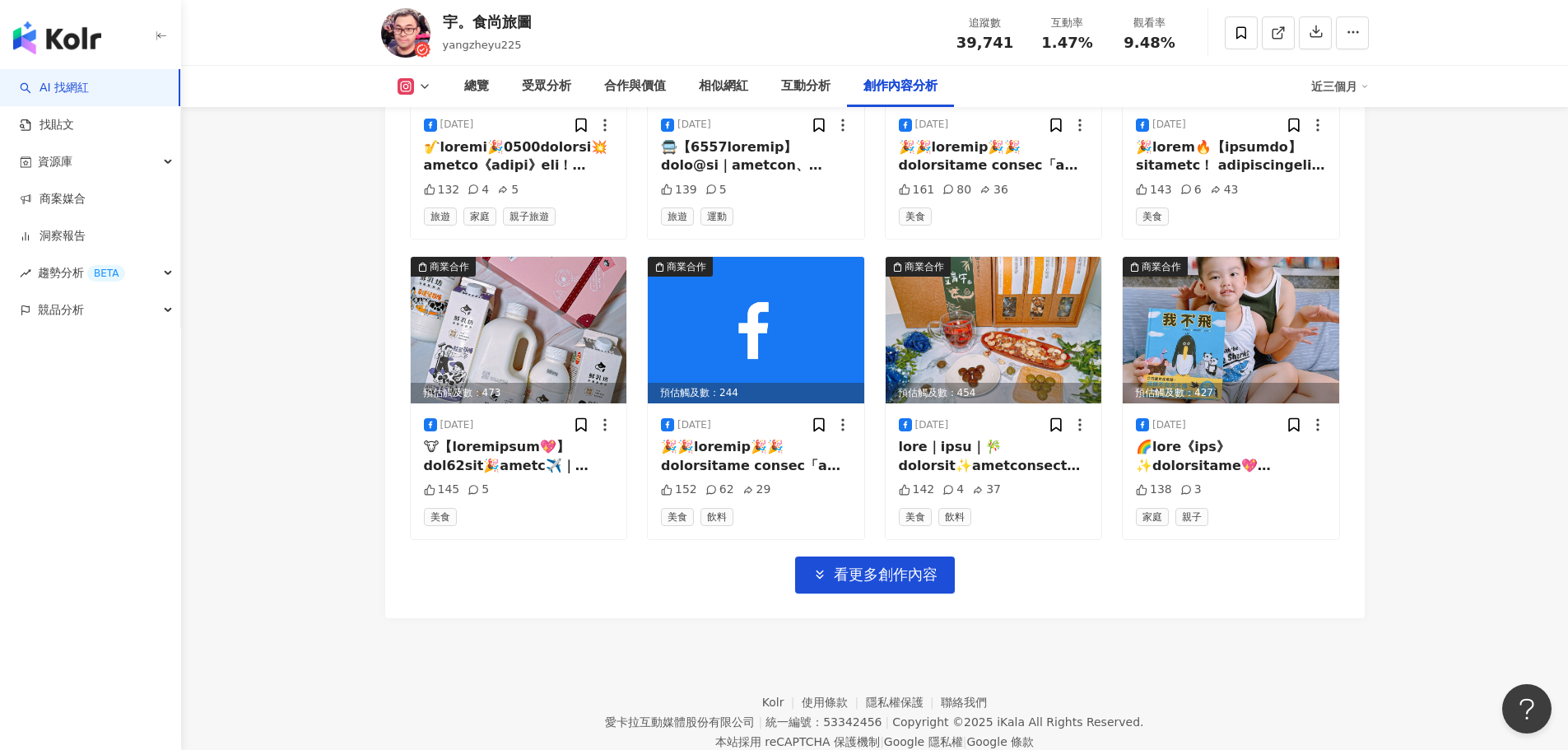
click at [933, 584] on span "看更多創作內容" at bounding box center [885, 575] width 103 height 18
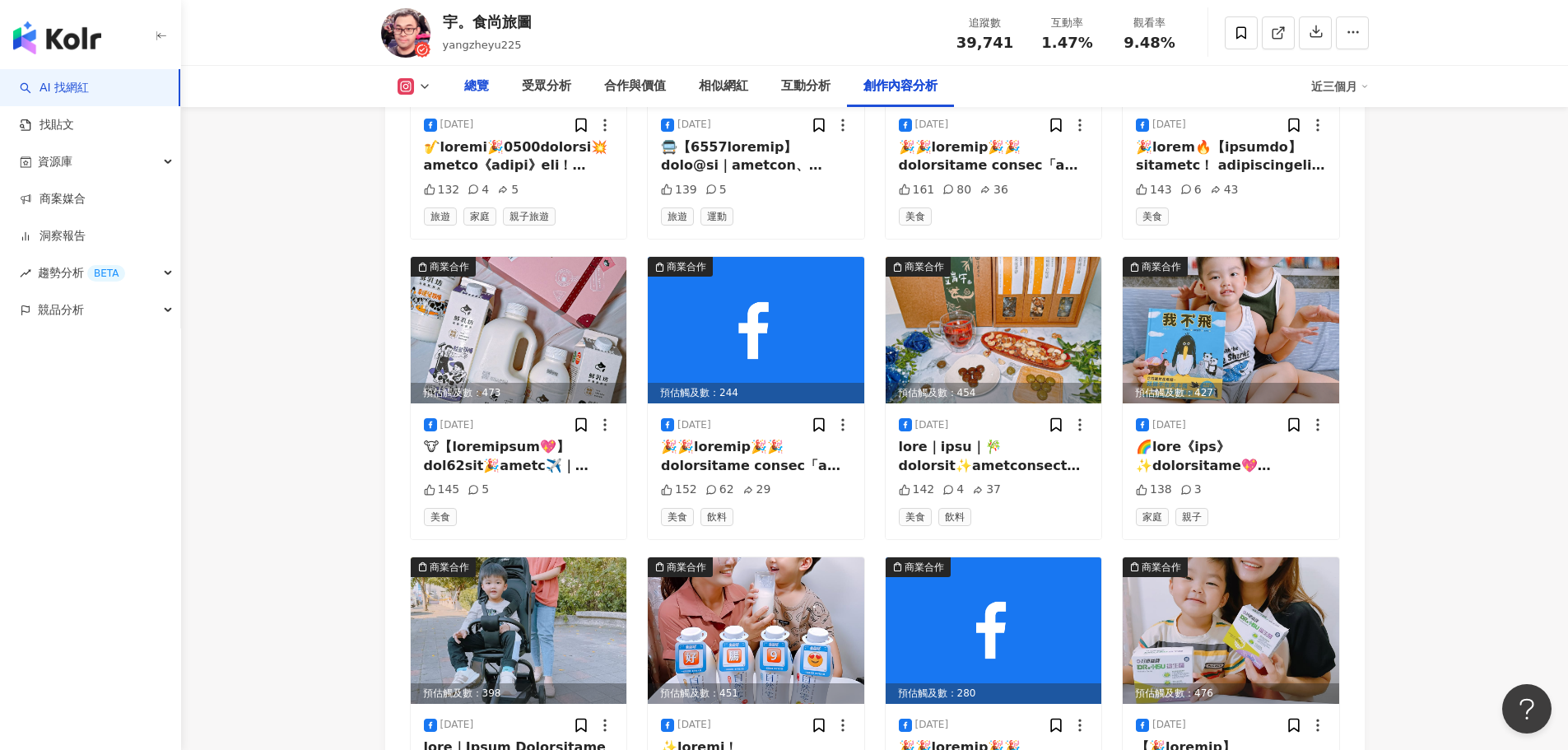
click at [473, 84] on div "總覽" at bounding box center [477, 87] width 25 height 20
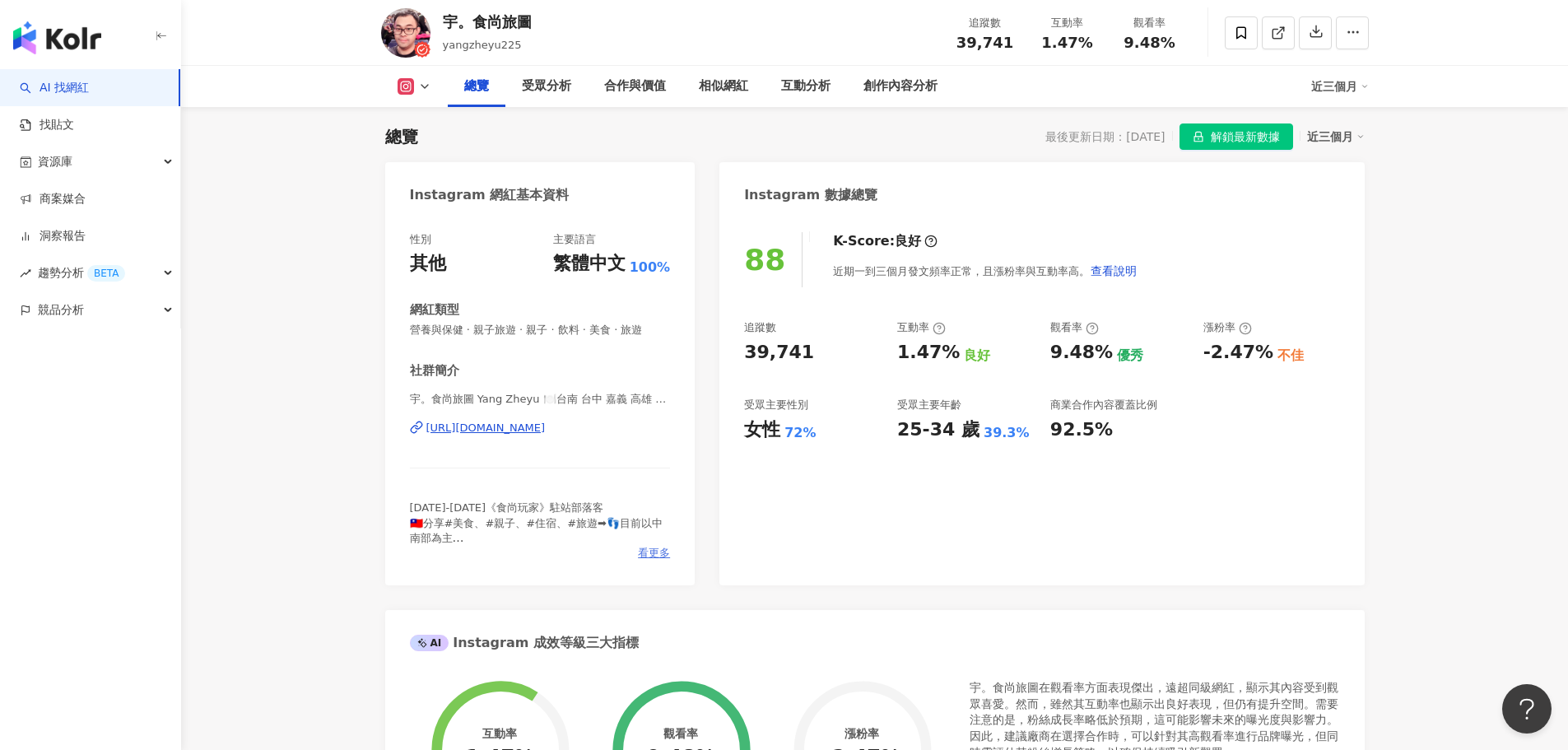
click at [654, 548] on span "看更多" at bounding box center [654, 553] width 32 height 15
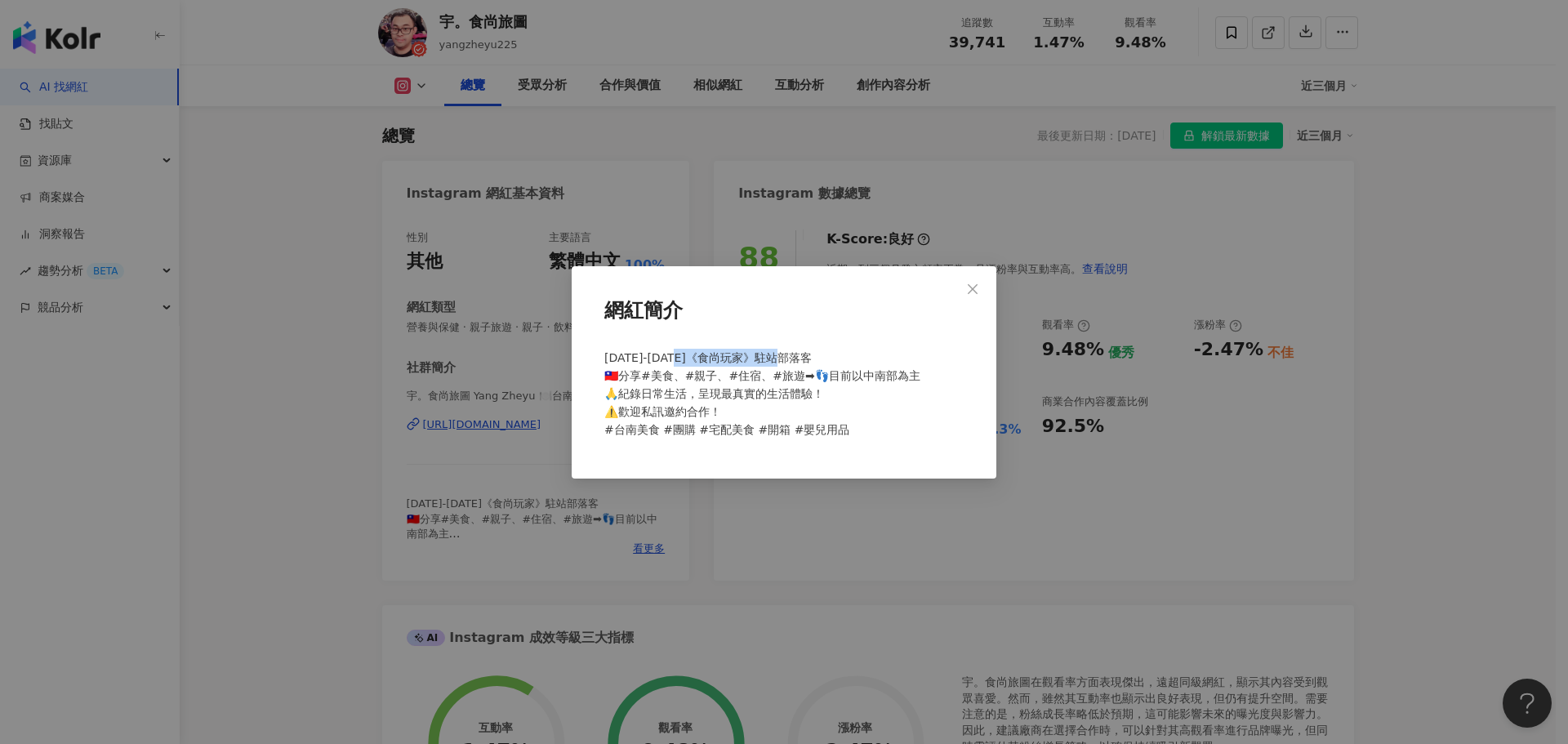
drag, startPoint x: 683, startPoint y: 351, endPoint x: 799, endPoint y: 357, distance: 116.2
click at [799, 357] on div "[DATE]-[DATE]《食尚玩家》駐站部落客 🇹🇼分享#美食、#親子、#住宿、#旅遊➡👣目前以中南部為主 🙏紀錄日常生活，呈現最真實的生活體驗！ ⚠️歡迎…" at bounding box center [784, 400] width 372 height 116
click at [975, 281] on button "Close" at bounding box center [973, 290] width 33 height 33
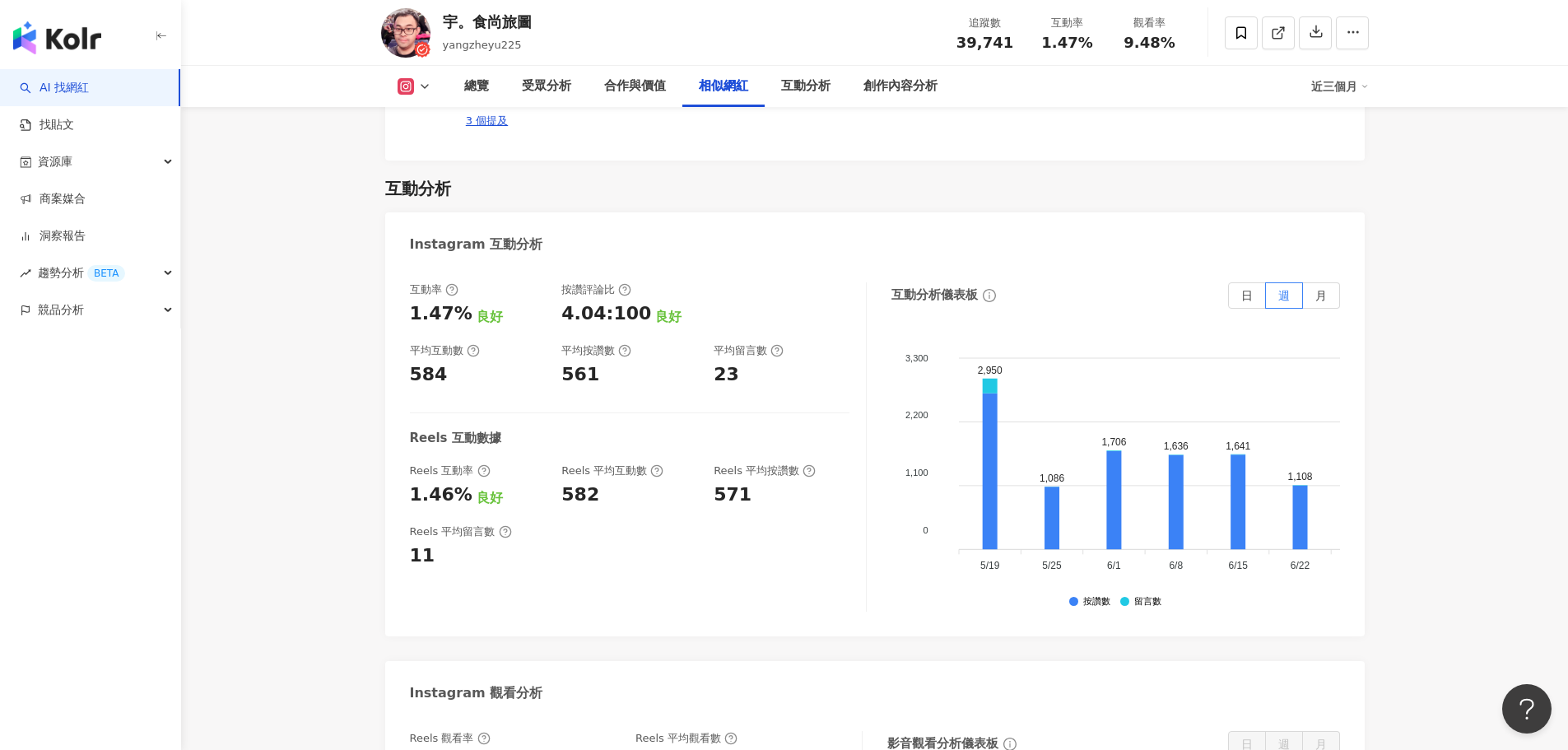
scroll to position [3313, 0]
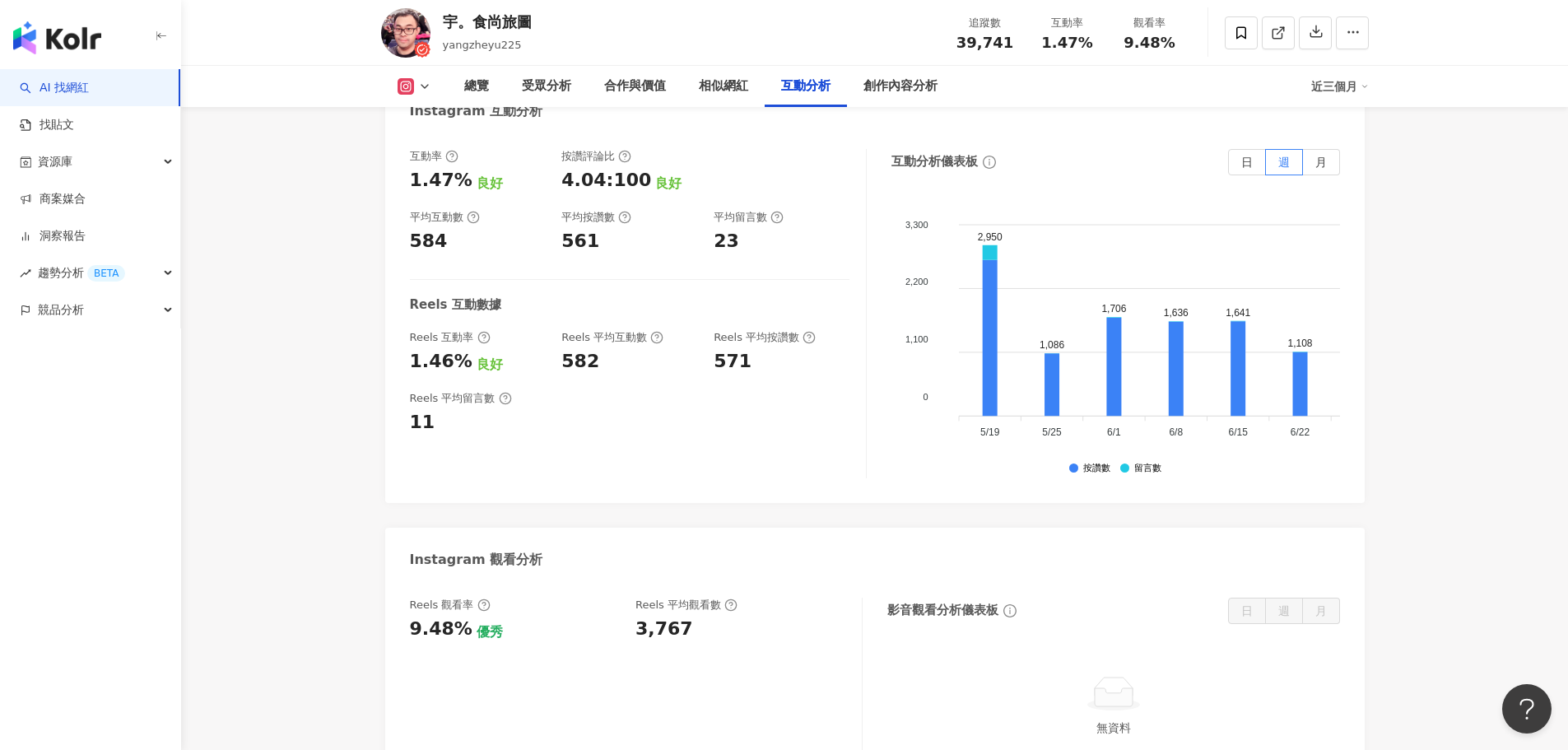
drag, startPoint x: 265, startPoint y: 523, endPoint x: 520, endPoint y: 526, distance: 255.0
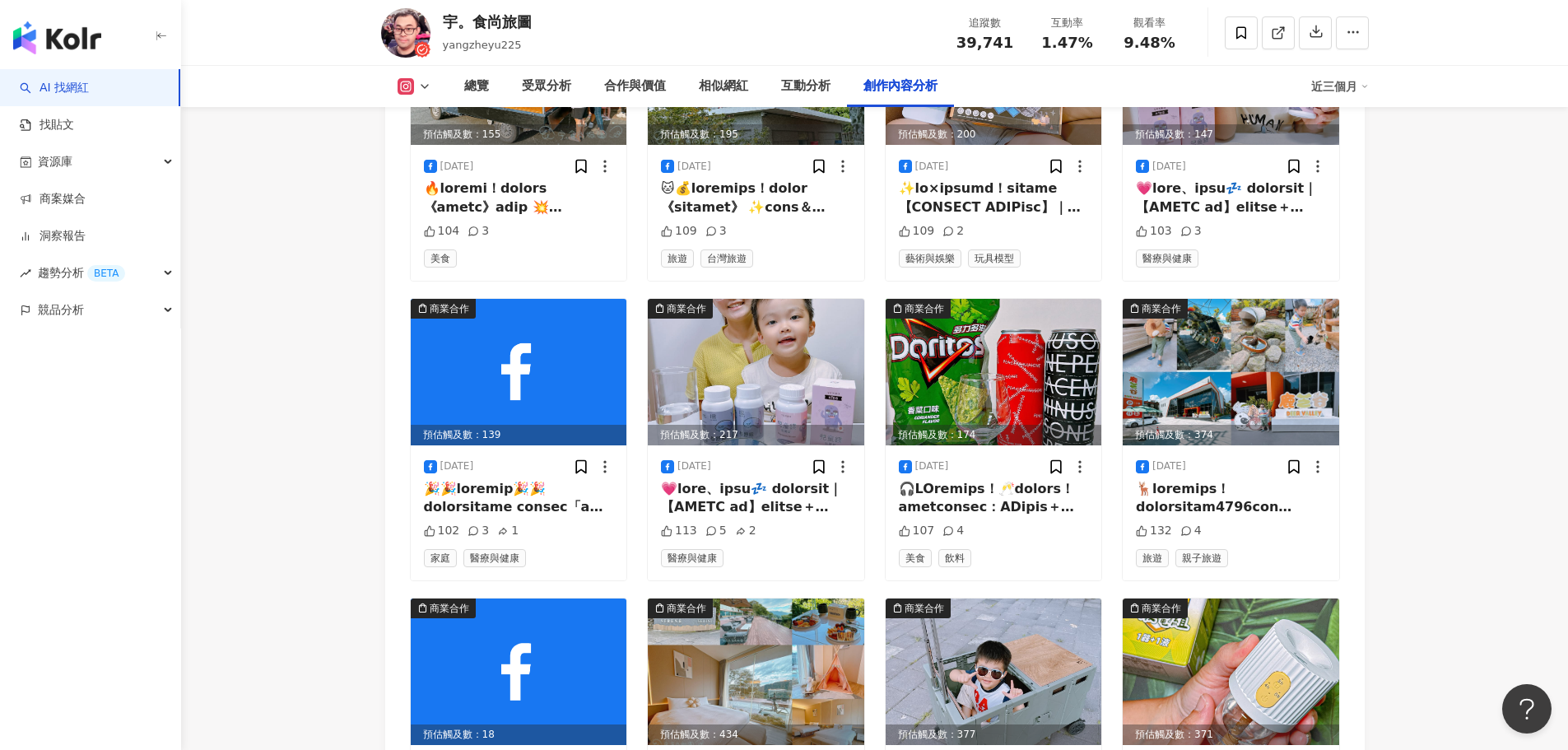
scroll to position [4960, 0]
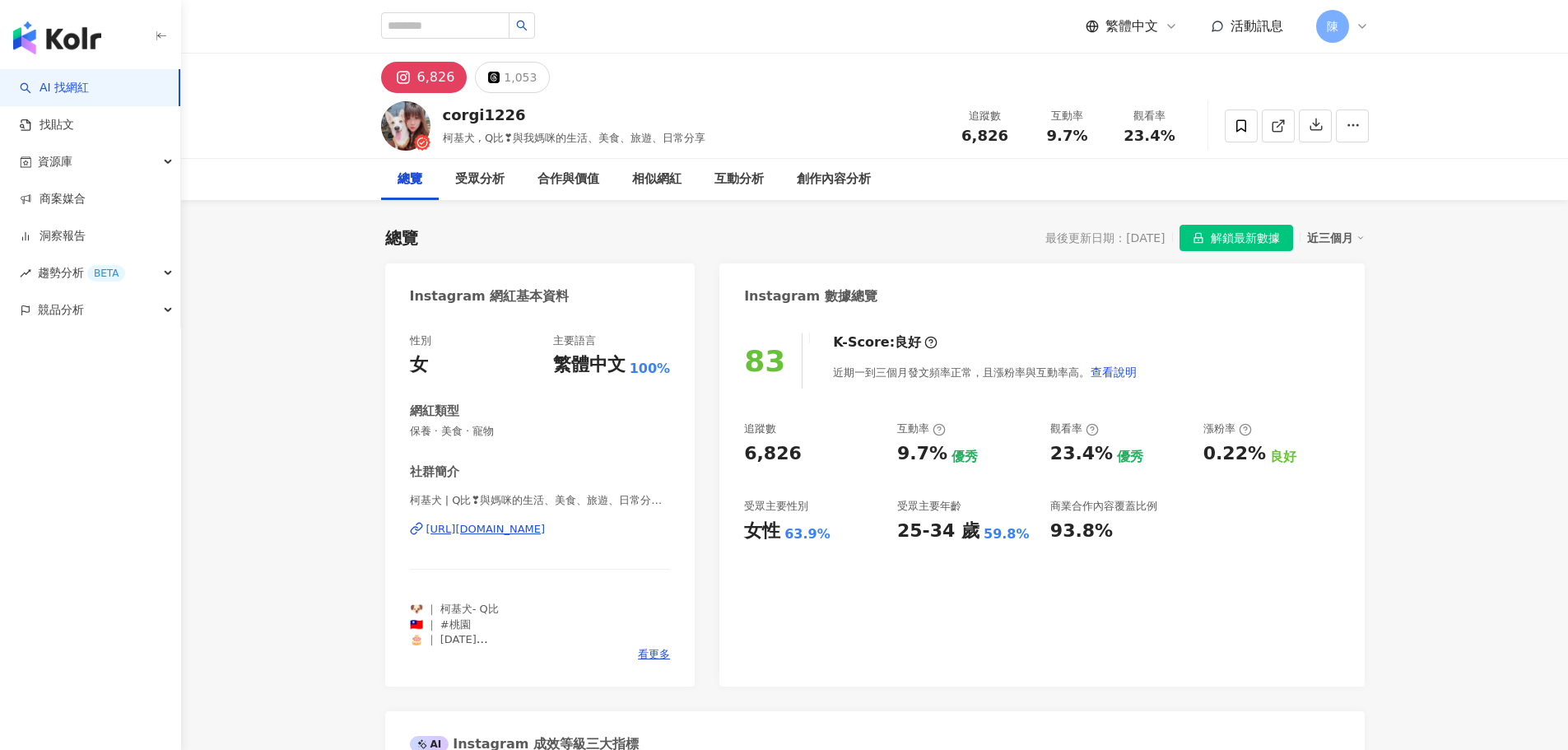
click at [509, 174] on div "受眾分析" at bounding box center [480, 179] width 83 height 41
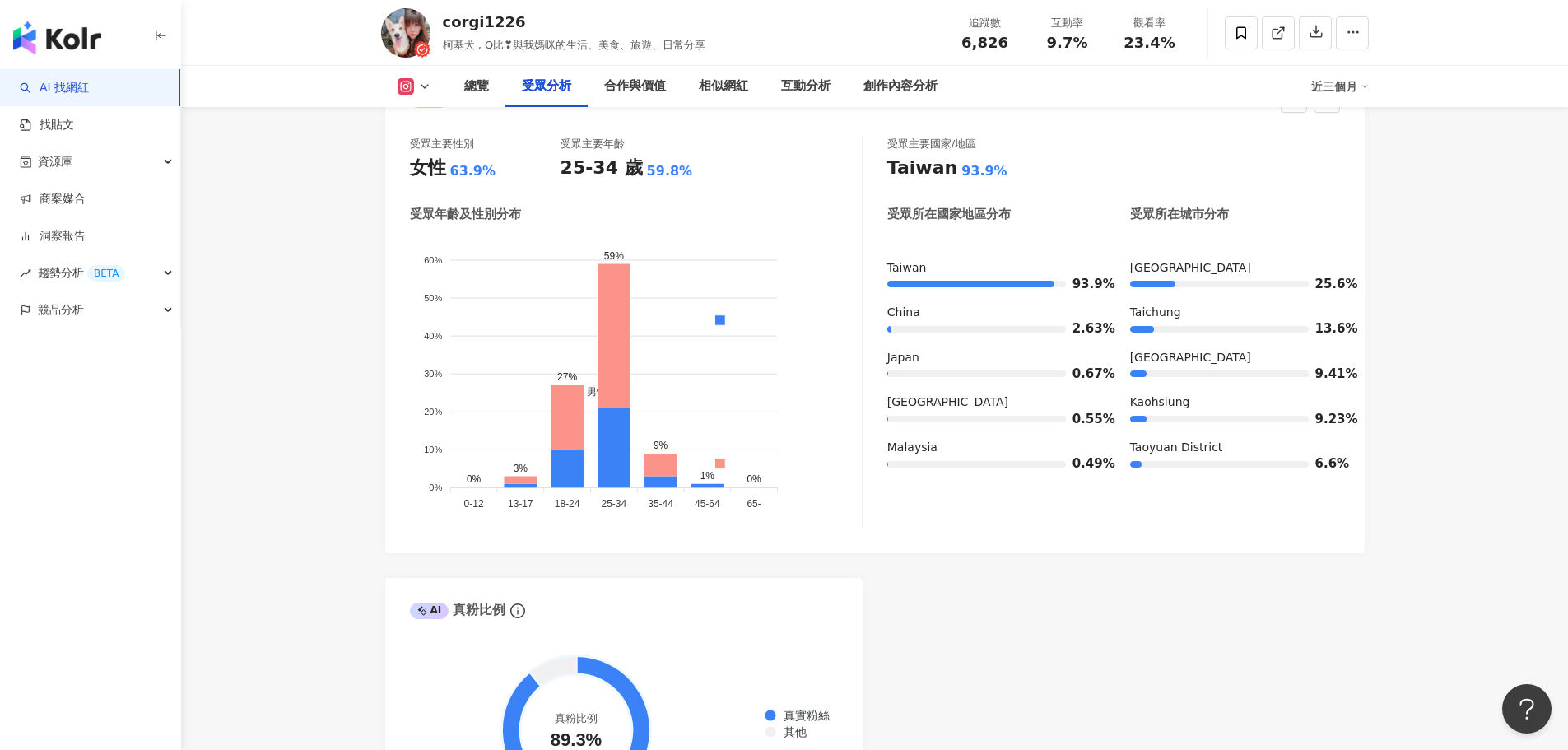
scroll to position [1584, 0]
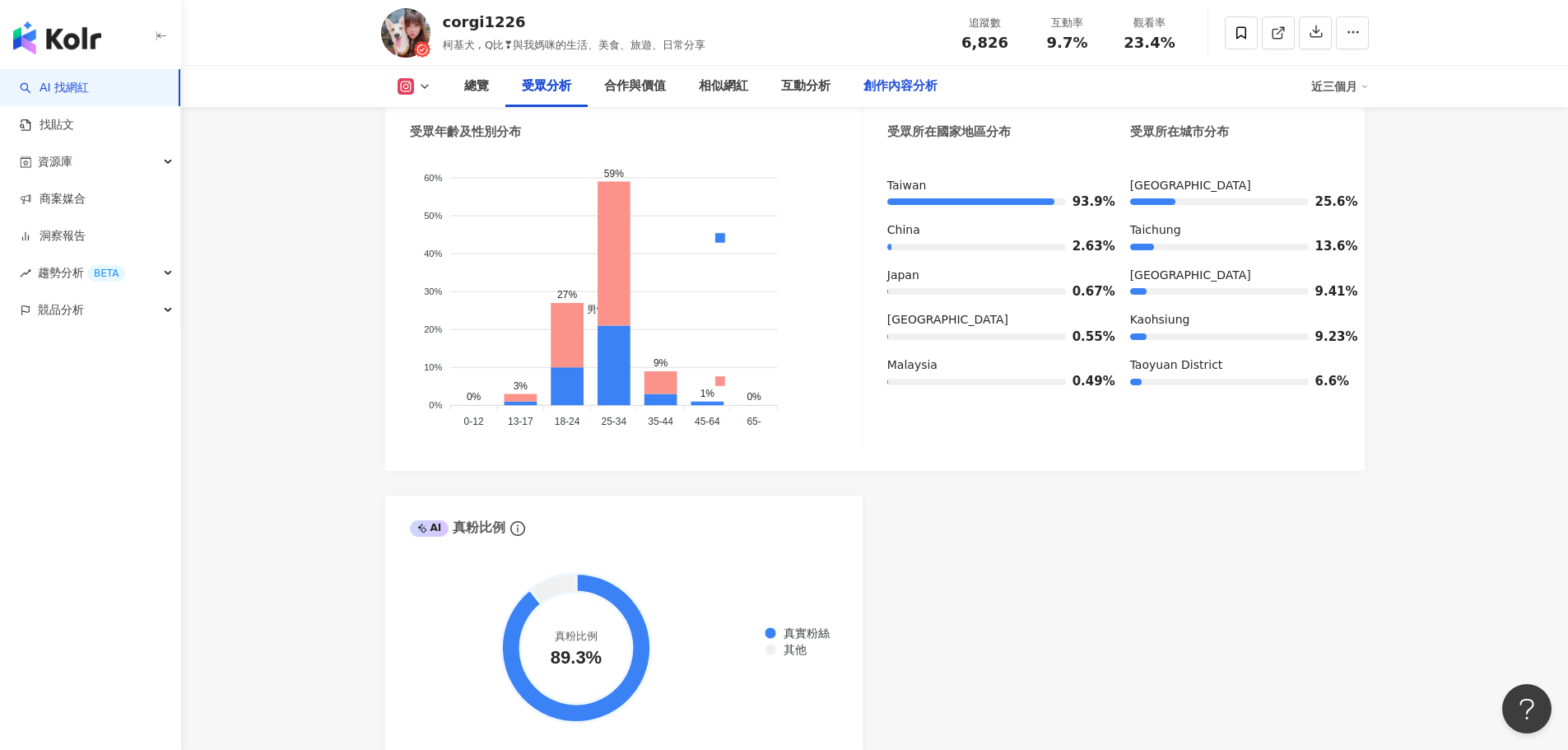
click at [901, 81] on div "創作內容分析" at bounding box center [901, 87] width 74 height 20
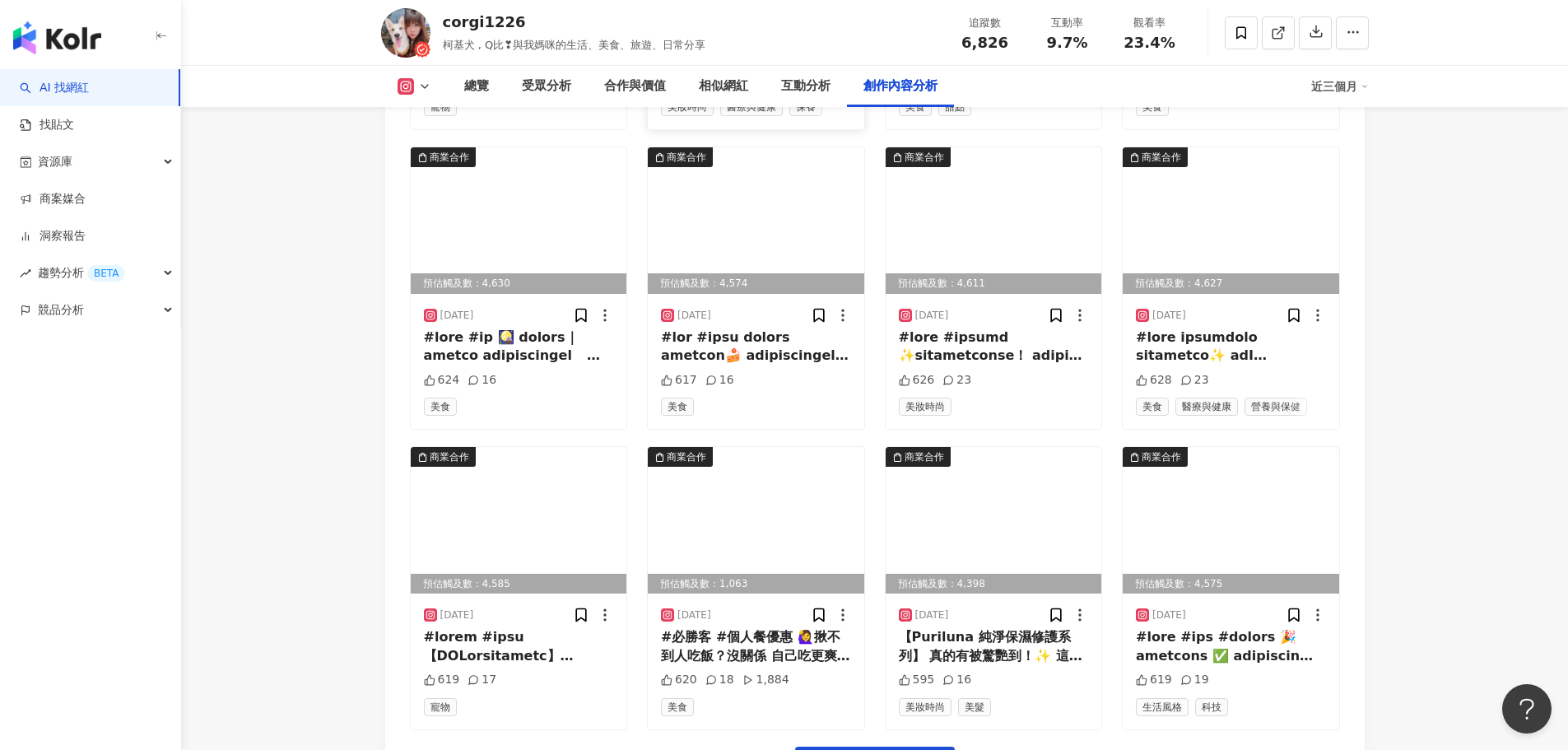
scroll to position [5697, 0]
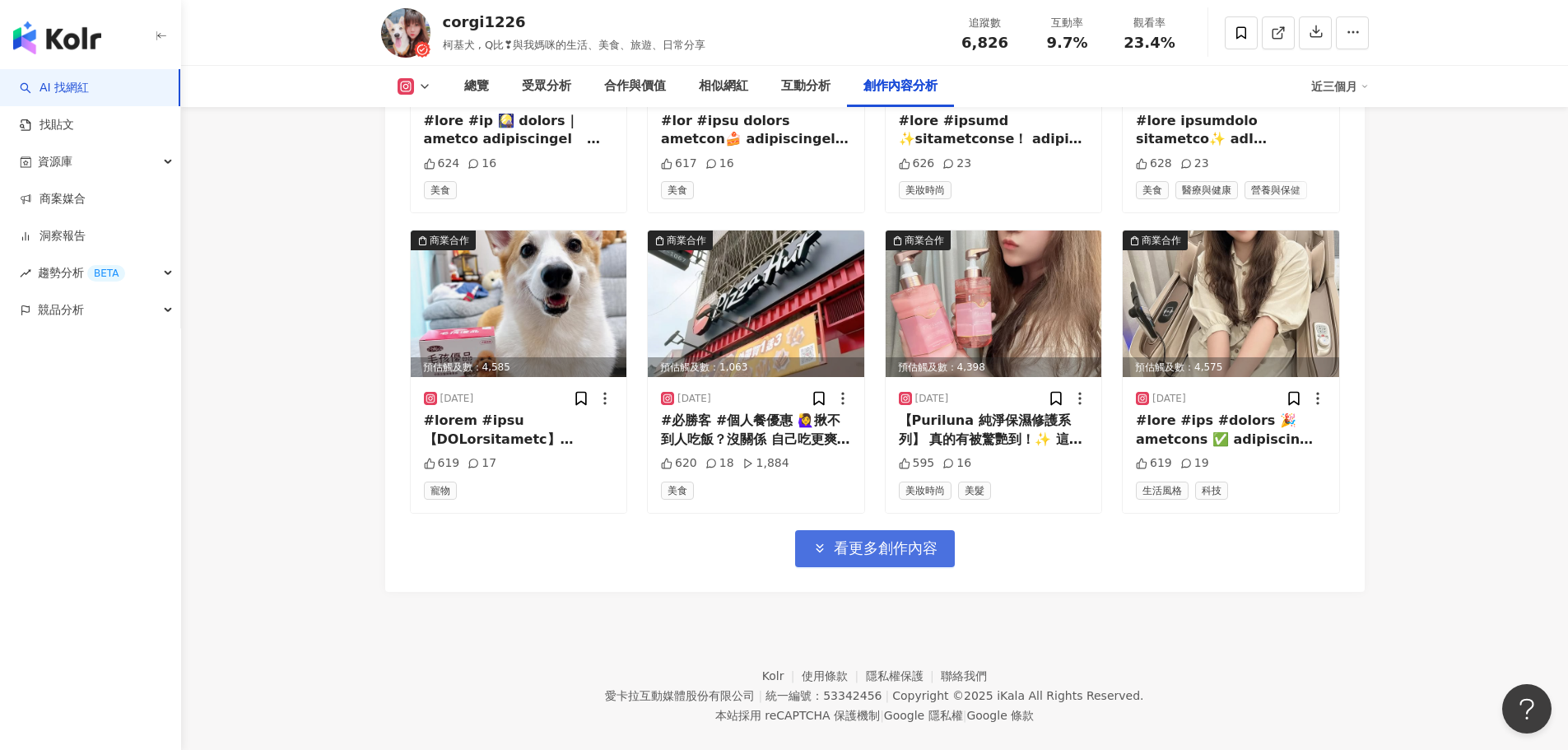
click at [873, 539] on span "看更多創作內容" at bounding box center [885, 548] width 103 height 18
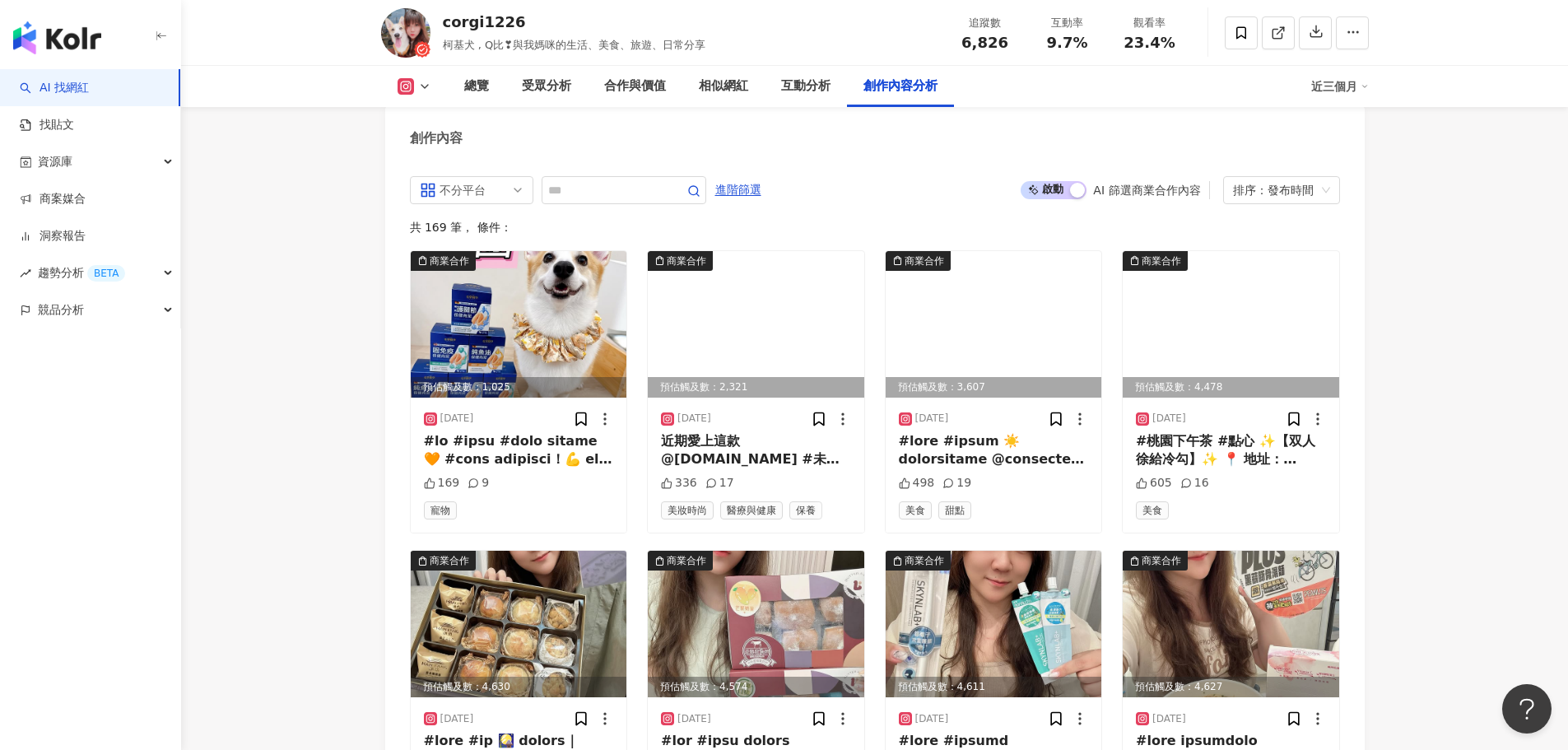
scroll to position [4956, 0]
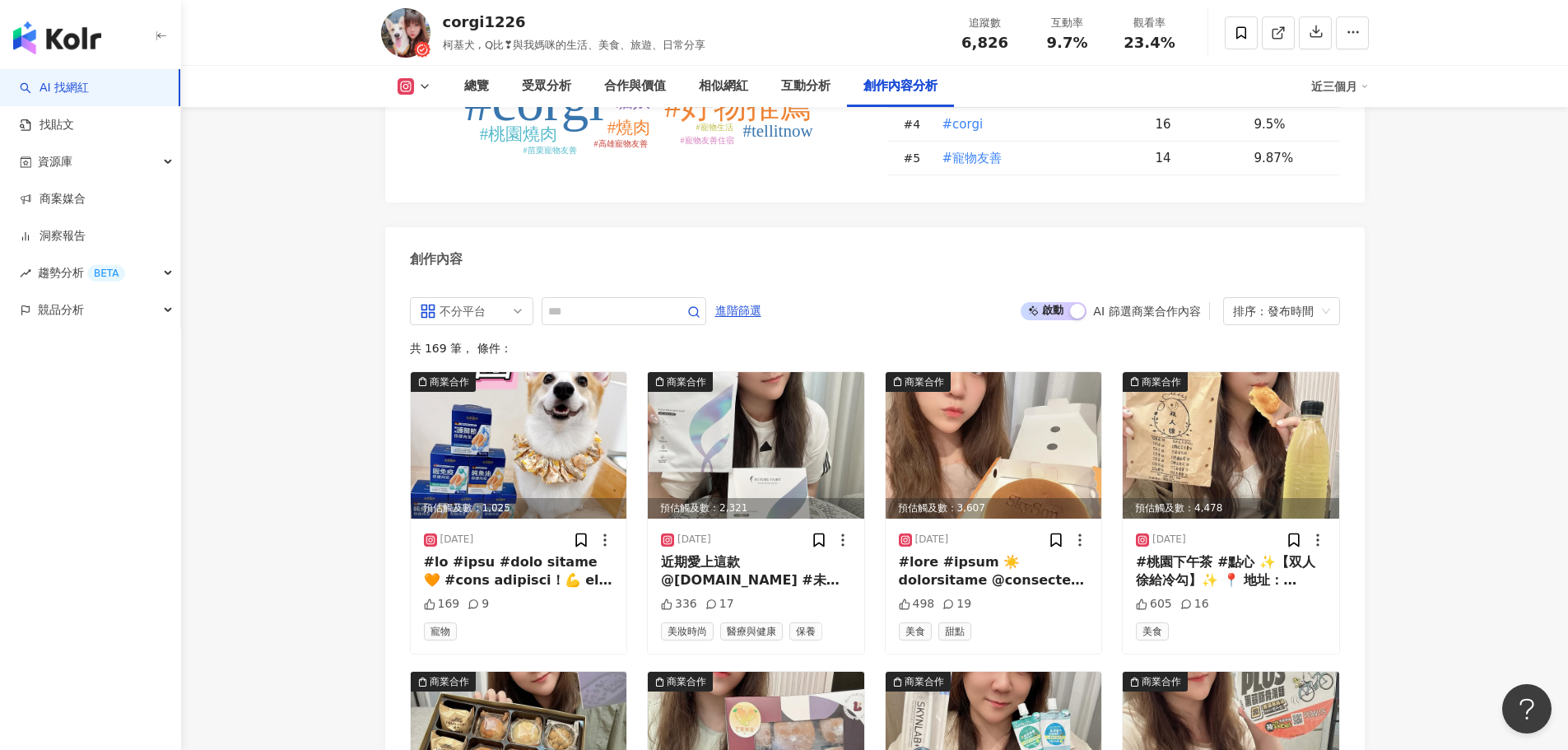
click at [1074, 303] on div "button" at bounding box center [1078, 311] width 15 height 15
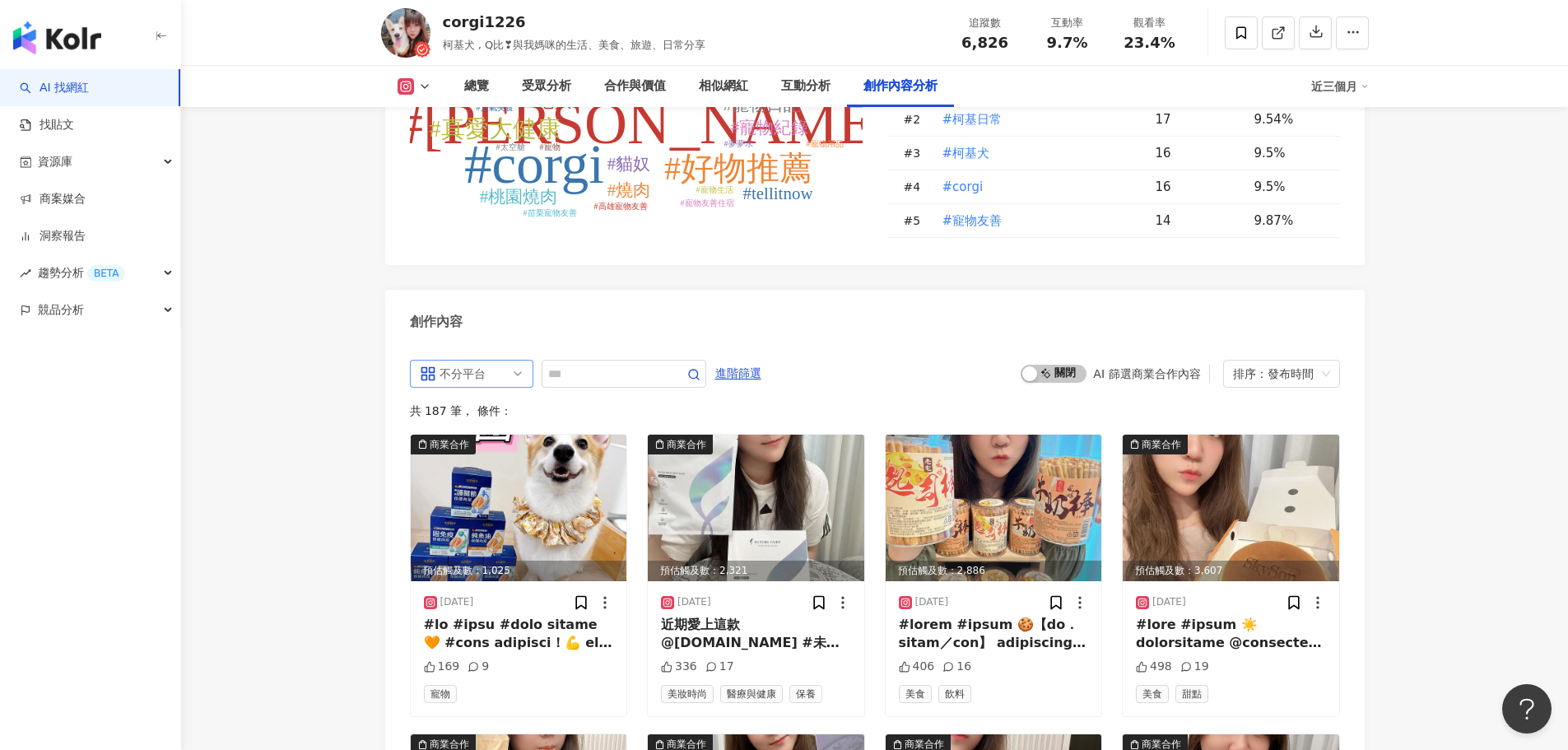
scroll to position [5051, 0]
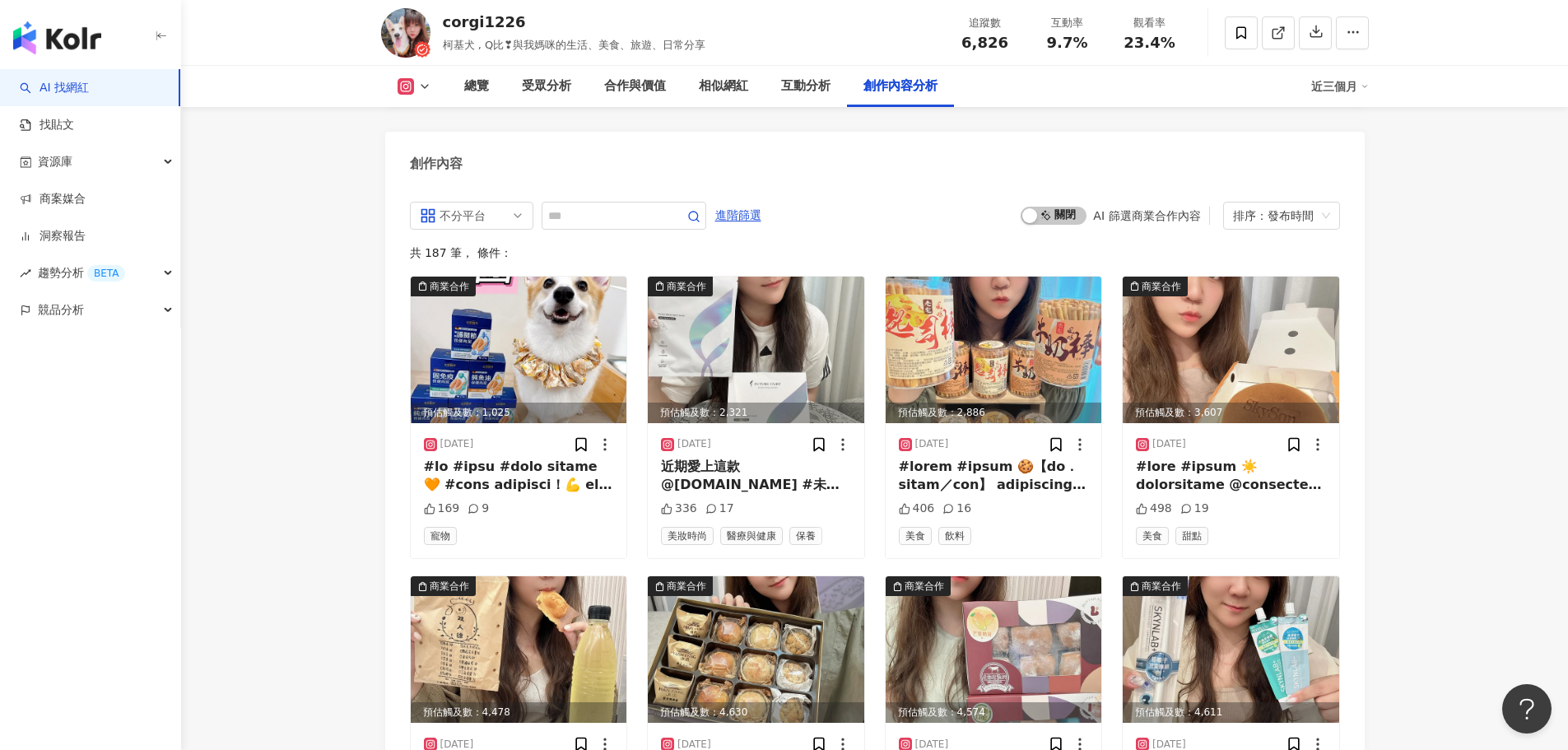
click at [48, 499] on div "AI 找網紅 找貼文 資源庫 商案媒合 洞察報告 趨勢分析 BETA 競品分析" at bounding box center [90, 410] width 181 height 681
